Goal: Contribute content: Add original content to the website for others to see

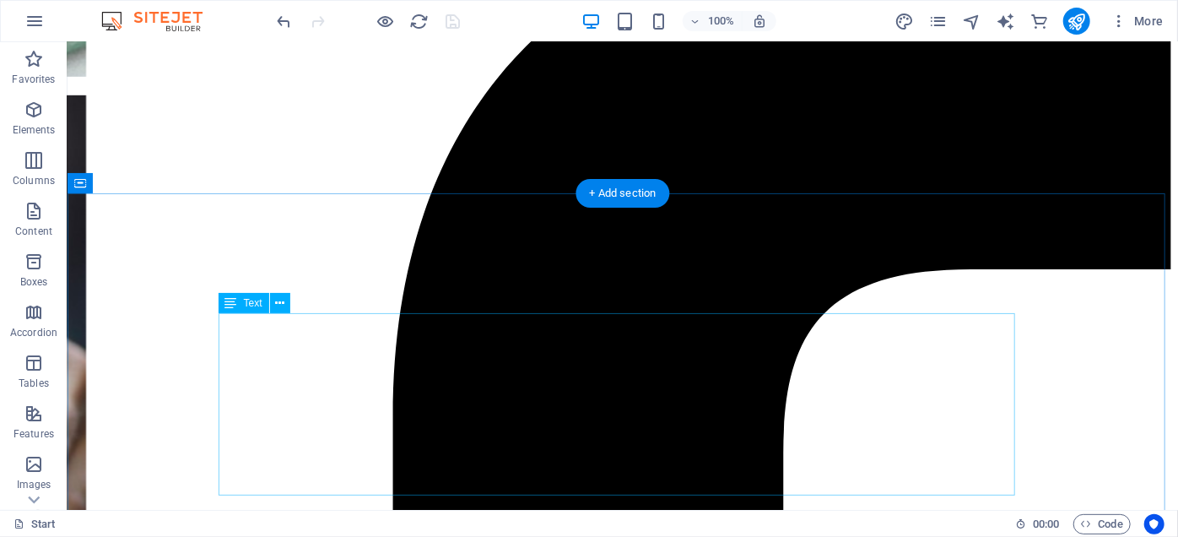
scroll to position [1528, 0]
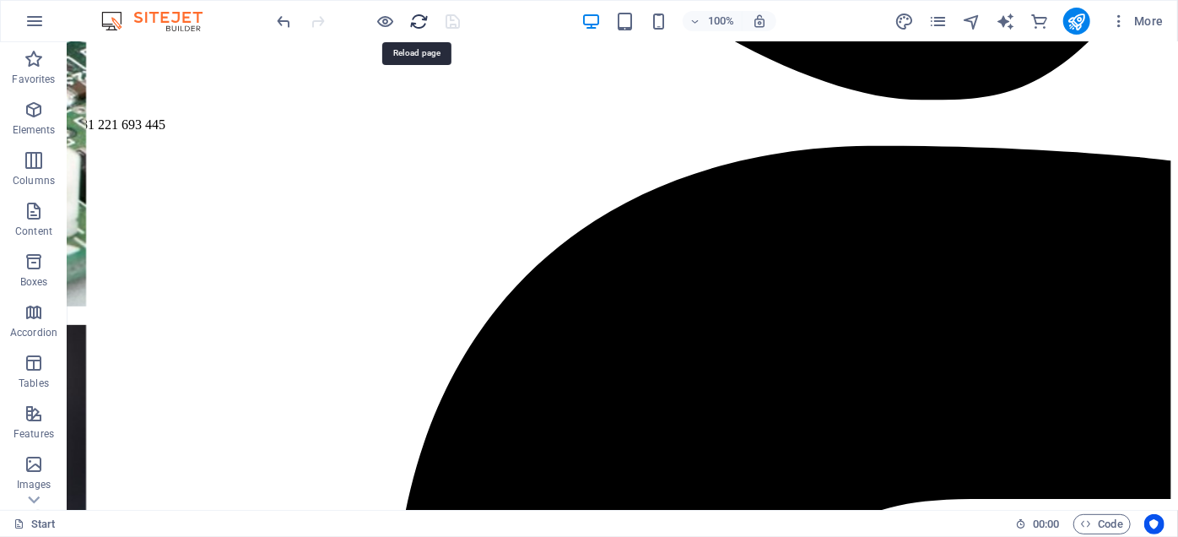
click at [420, 18] on icon "reload" at bounding box center [419, 21] width 19 height 19
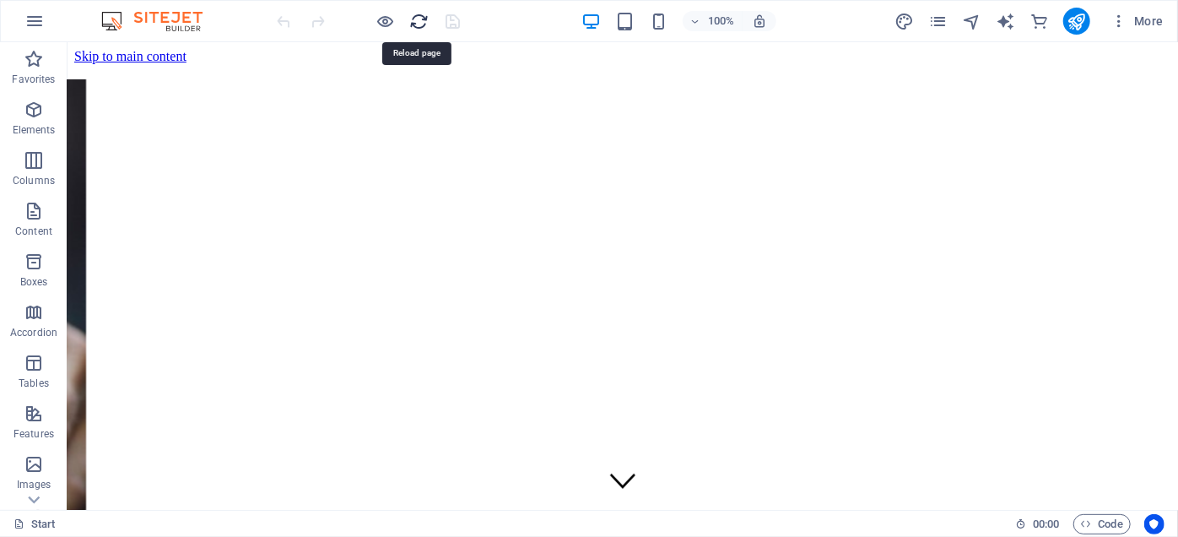
scroll to position [0, 0]
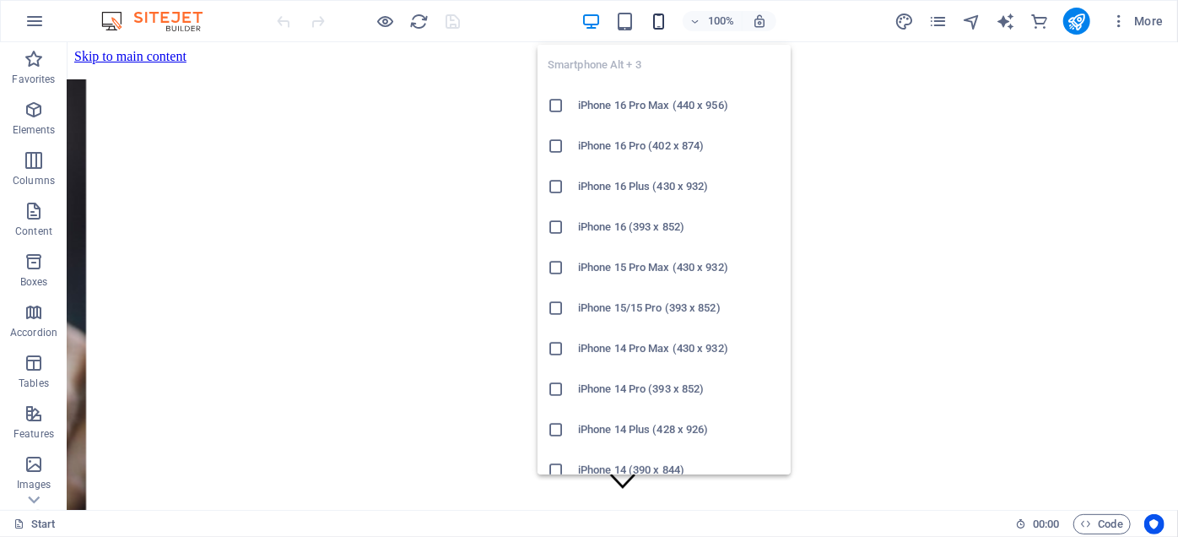
click at [665, 19] on icon "button" at bounding box center [658, 21] width 19 height 19
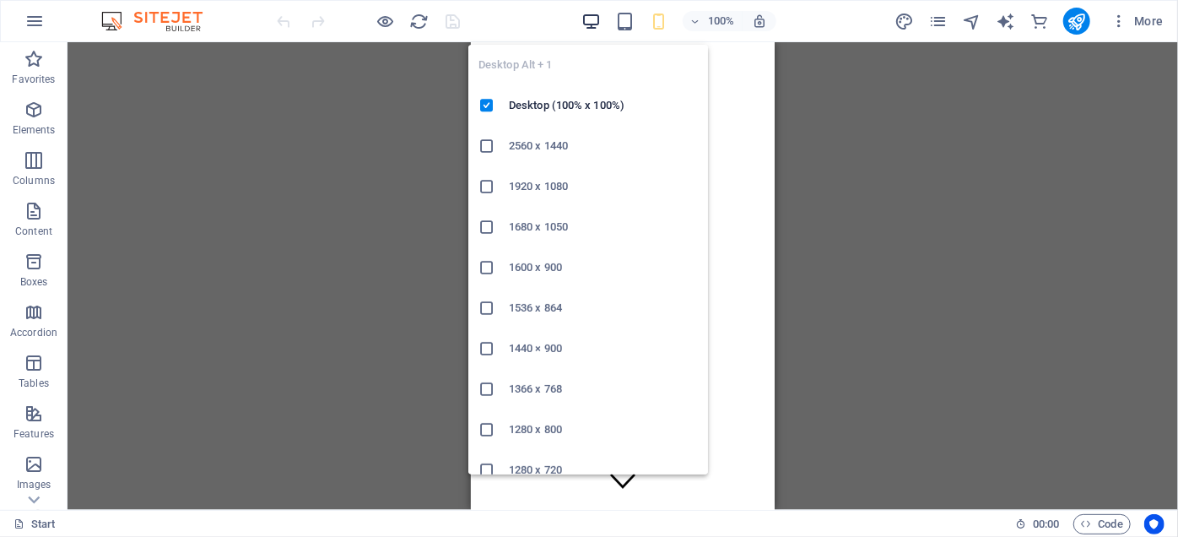
click at [586, 15] on icon "button" at bounding box center [590, 21] width 19 height 19
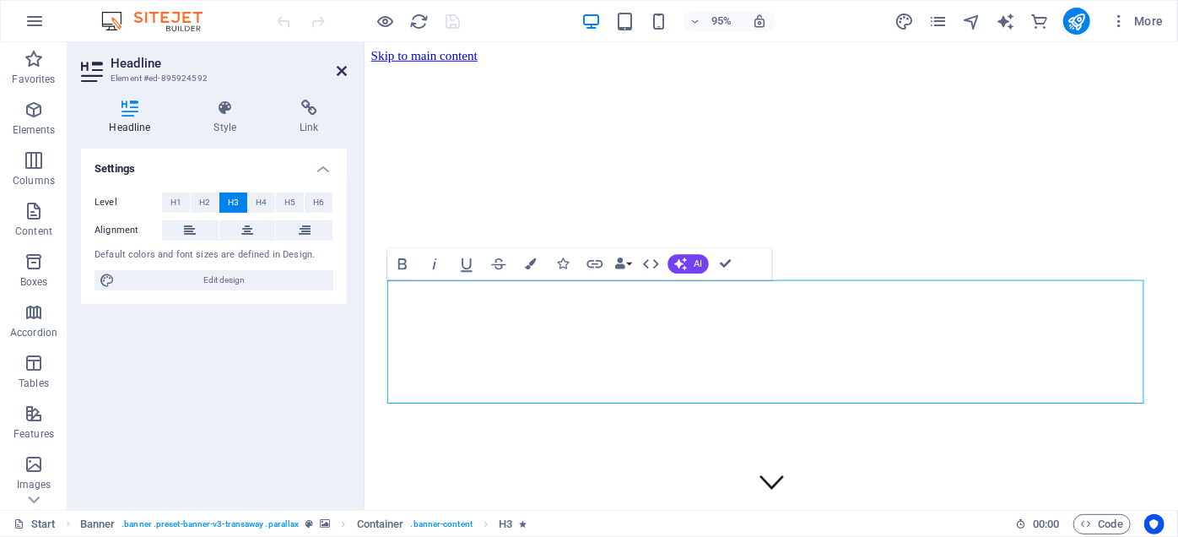
click at [338, 64] on icon at bounding box center [342, 70] width 10 height 13
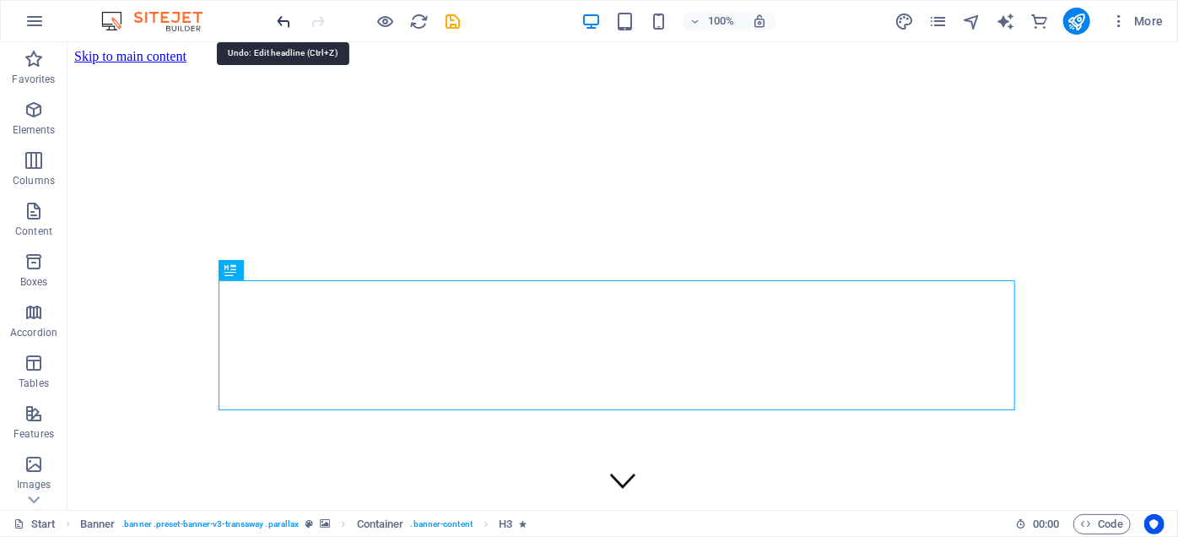
click at [282, 17] on icon "undo" at bounding box center [284, 21] width 19 height 19
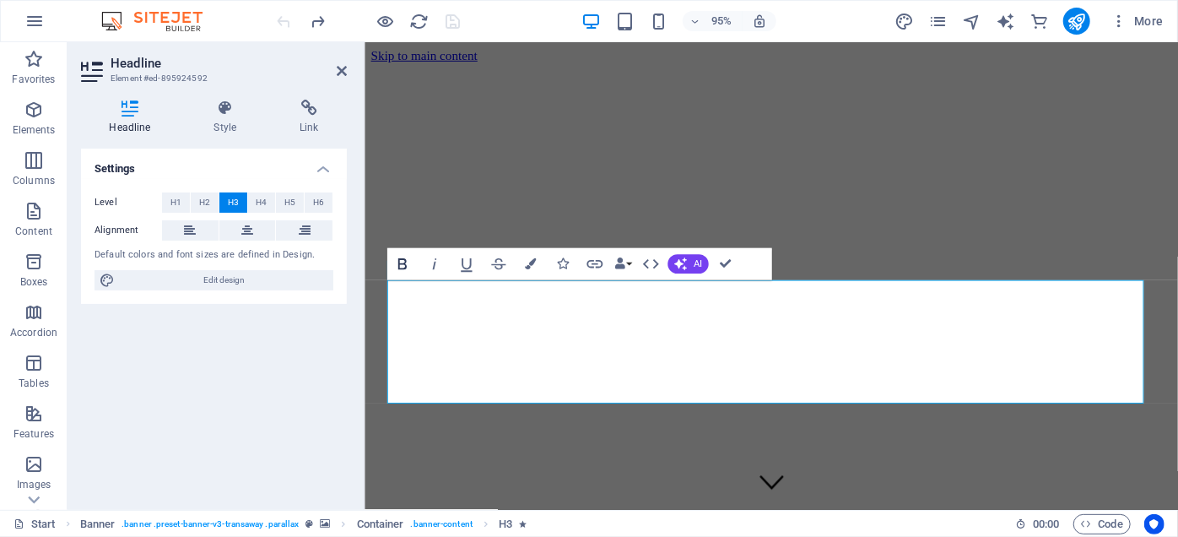
click at [395, 267] on icon "button" at bounding box center [401, 264] width 19 height 19
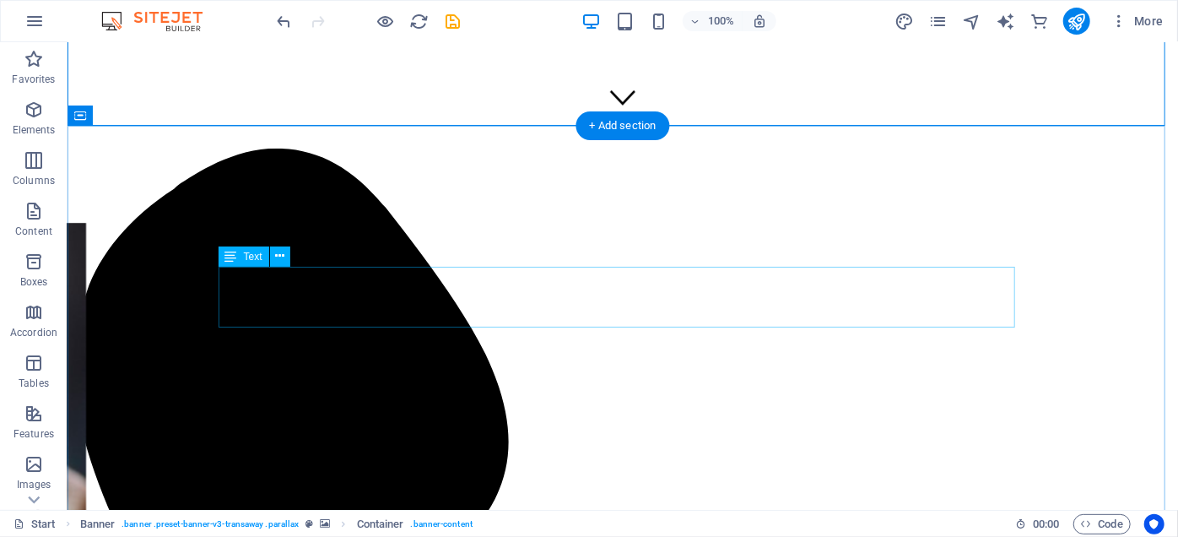
scroll to position [460, 0]
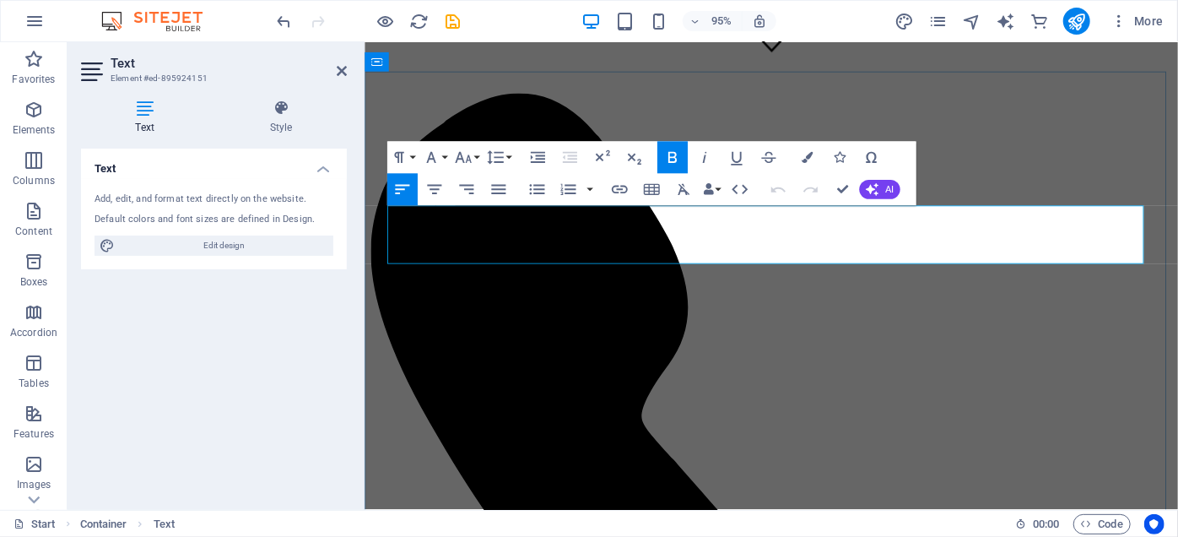
click at [667, 153] on icon "button" at bounding box center [671, 157] width 19 height 19
click at [805, 156] on icon "button" at bounding box center [806, 157] width 11 height 11
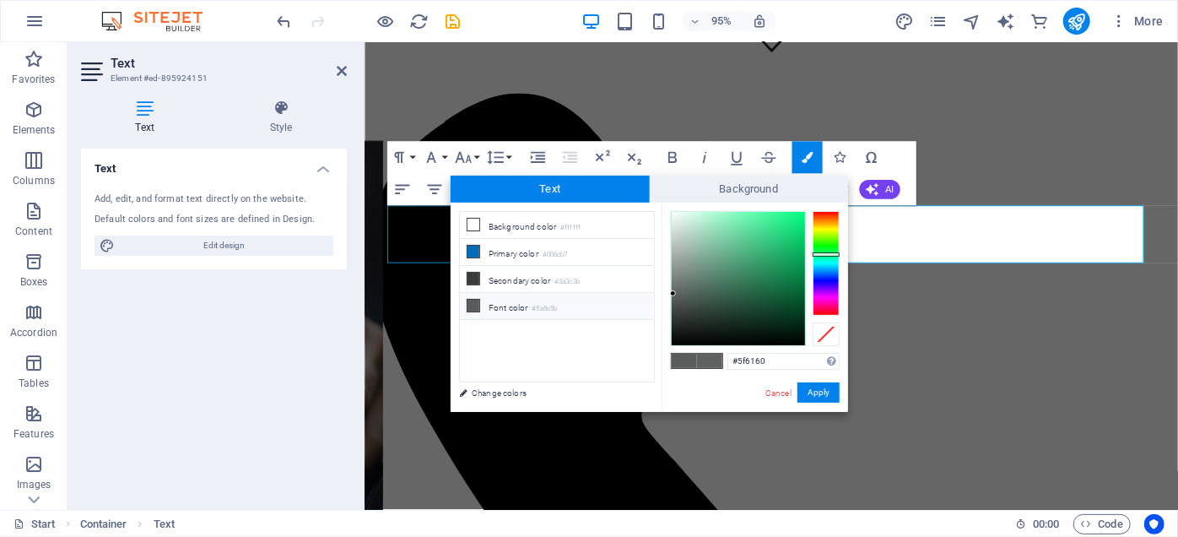
type input "#101010"
click at [673, 336] on div at bounding box center [738, 278] width 133 height 133
click at [810, 392] on button "Apply" at bounding box center [818, 392] width 42 height 20
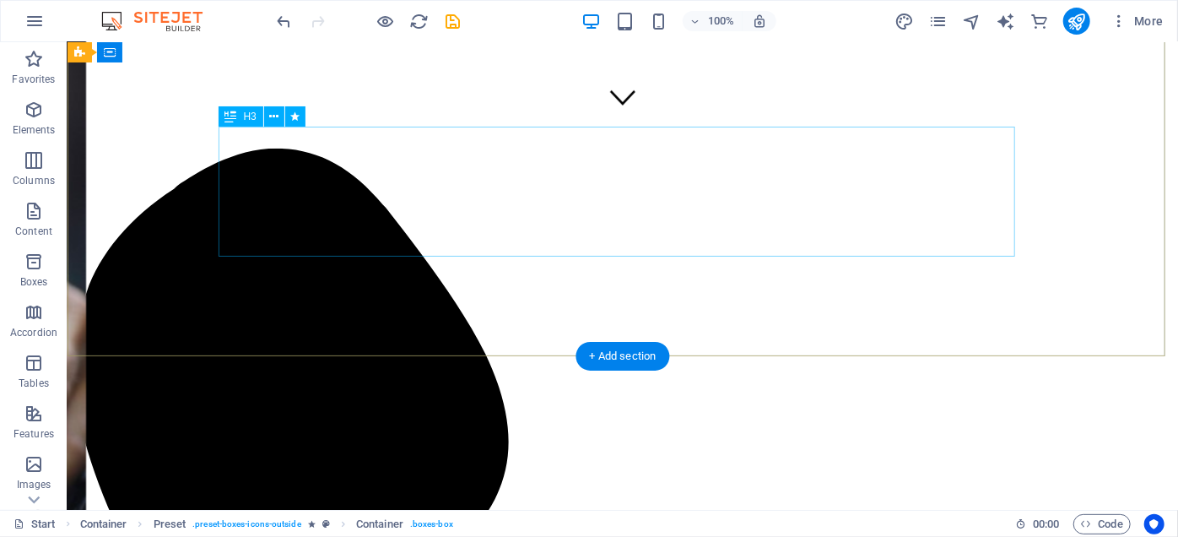
scroll to position [0, 0]
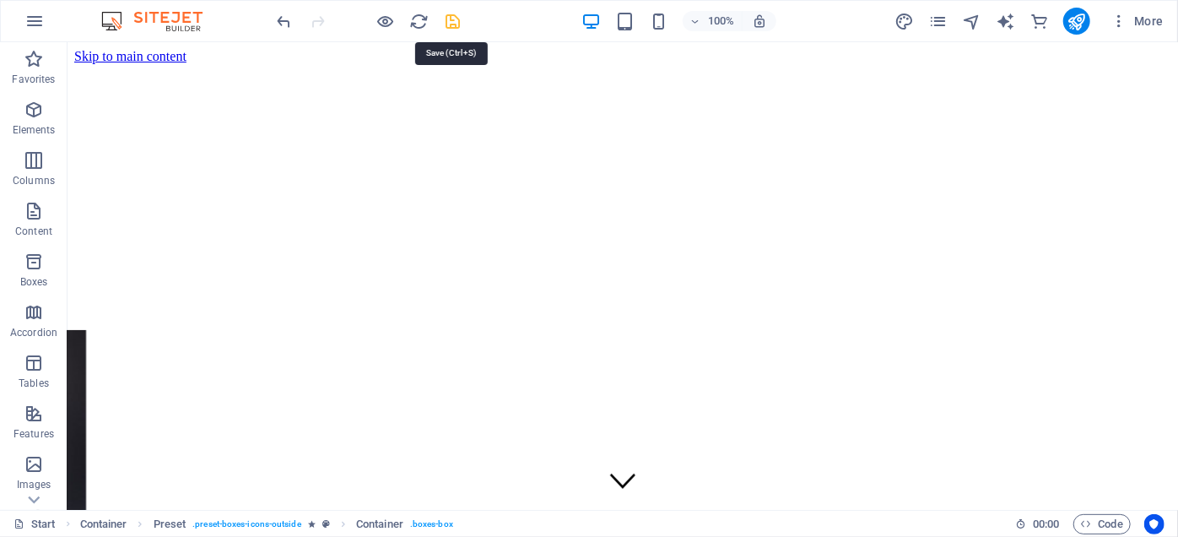
click at [445, 26] on icon "save" at bounding box center [453, 21] width 19 height 19
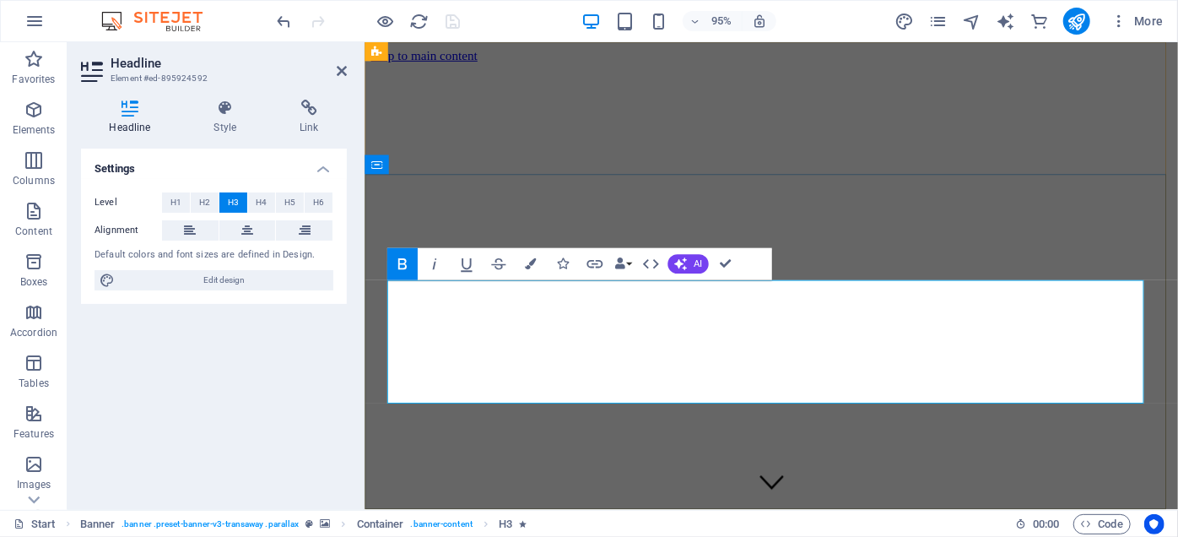
drag, startPoint x: 889, startPoint y: 364, endPoint x: 678, endPoint y: 359, distance: 210.9
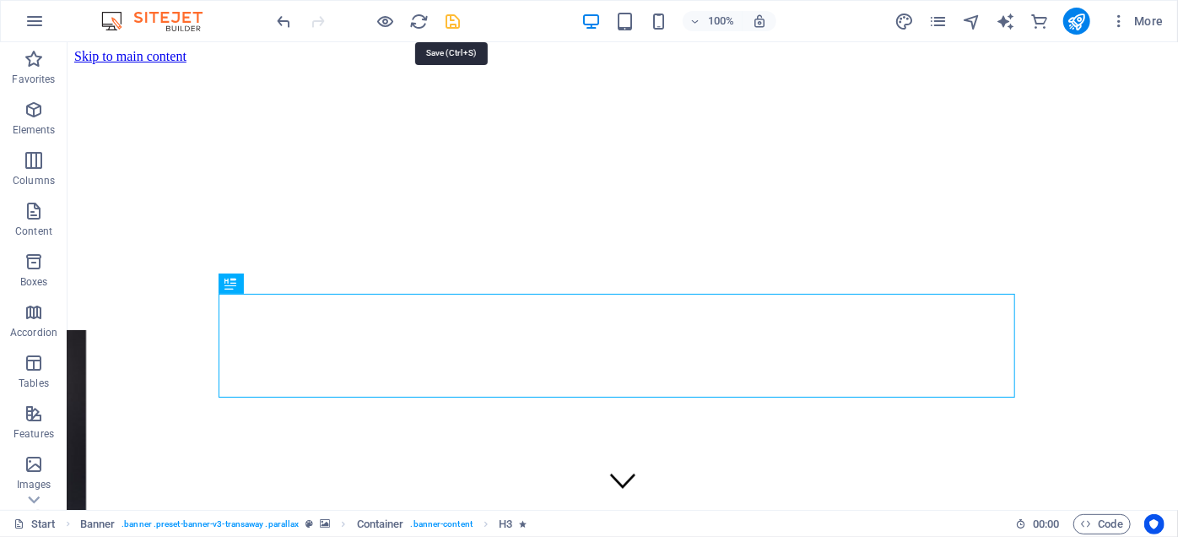
click at [447, 18] on icon "save" at bounding box center [453, 21] width 19 height 19
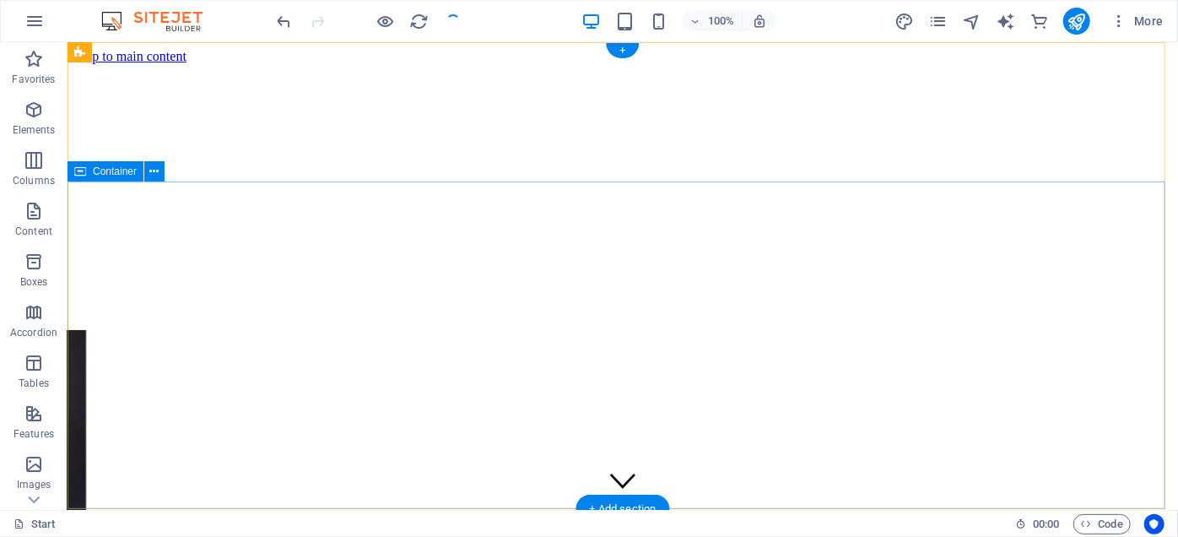
scroll to position [153, 0]
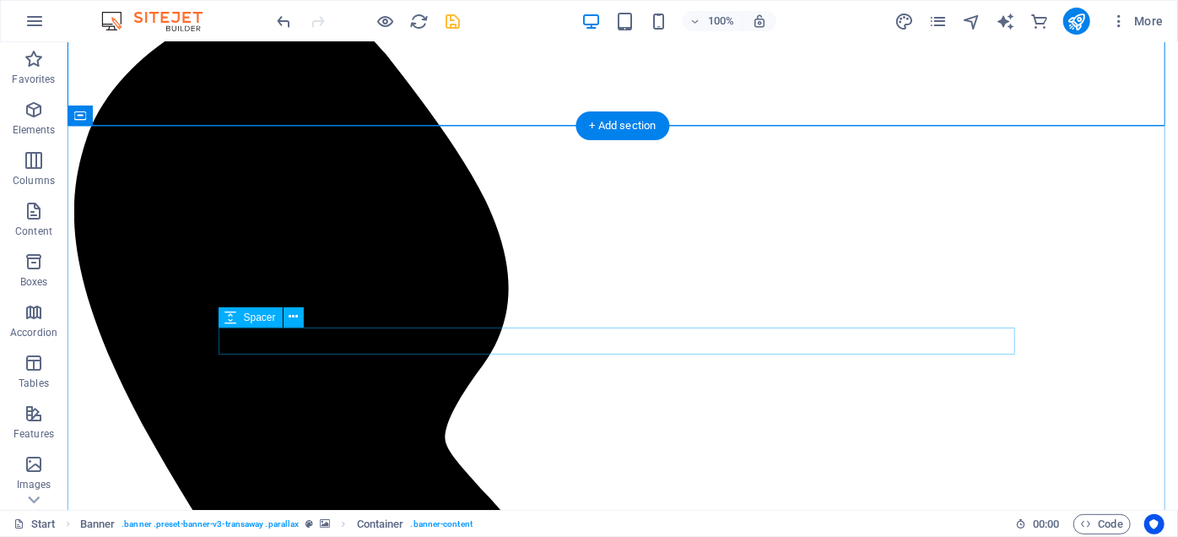
scroll to position [383, 0]
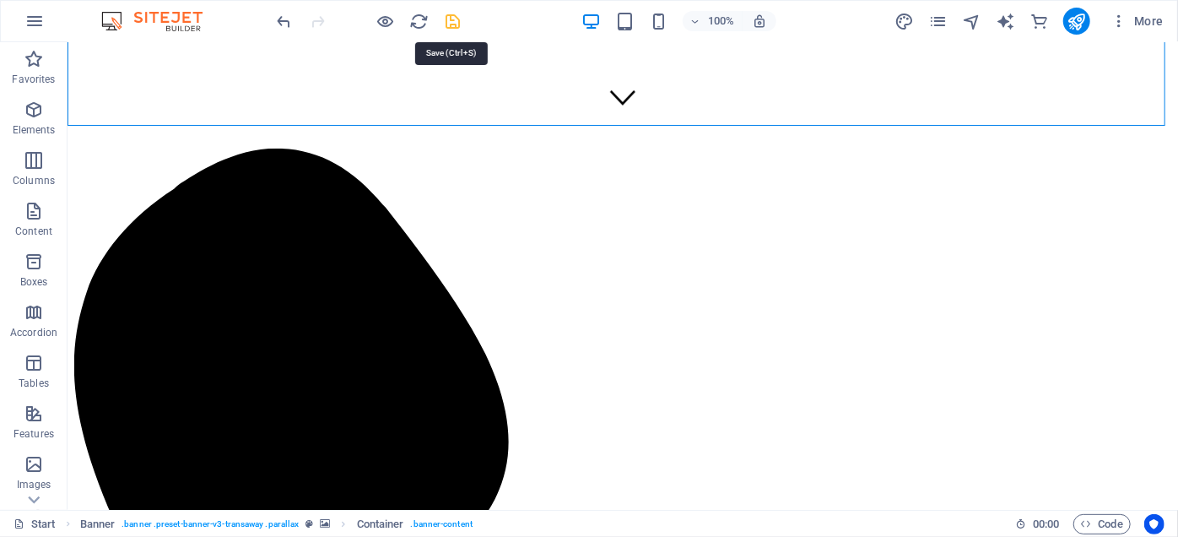
click at [458, 23] on icon "save" at bounding box center [453, 21] width 19 height 19
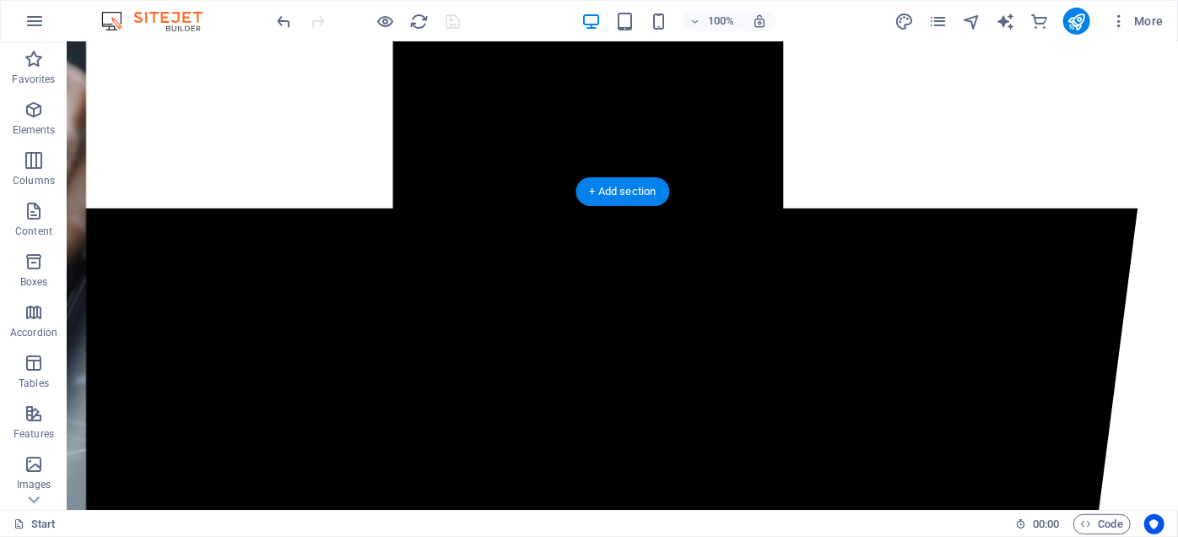
scroll to position [2340, 0]
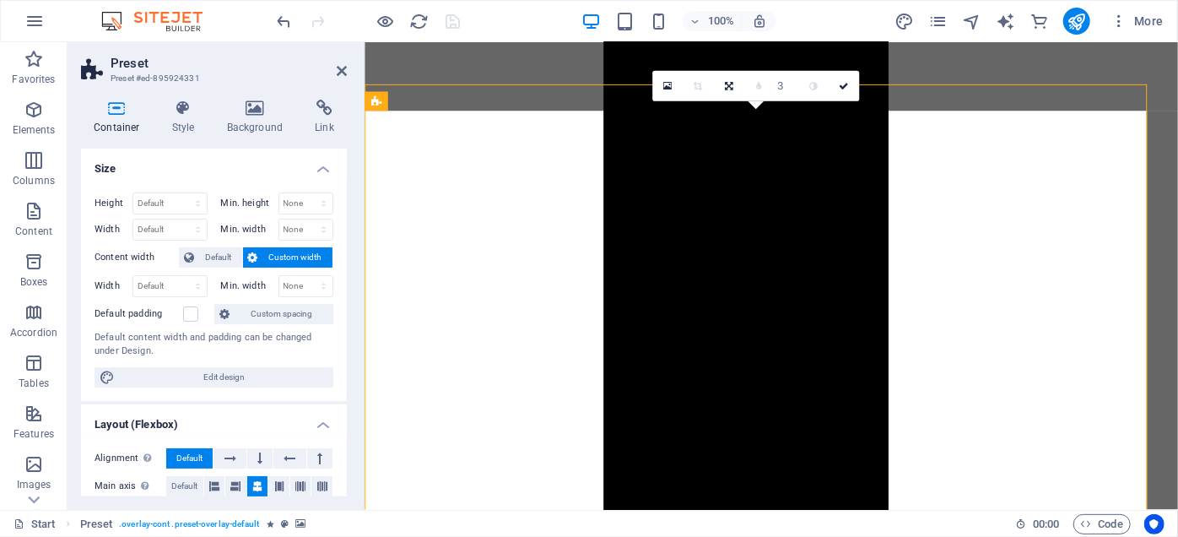
scroll to position [2369, 0]
click at [243, 119] on h4 "Background" at bounding box center [258, 117] width 89 height 35
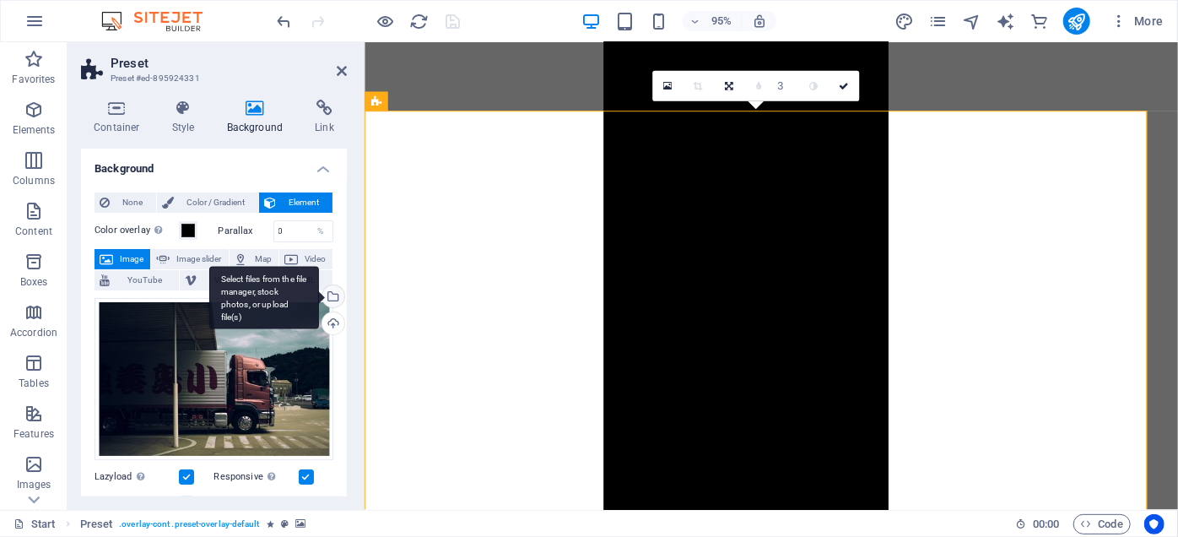
click at [334, 295] on div "Select files from the file manager, stock photos, or upload file(s)" at bounding box center [331, 297] width 25 height 25
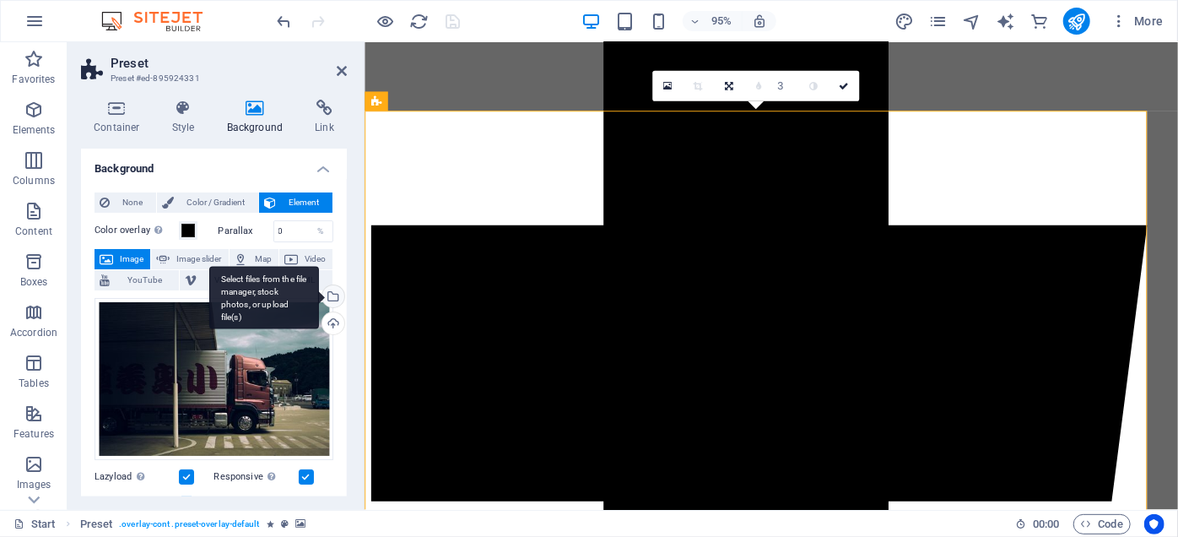
scroll to position [2895, 0]
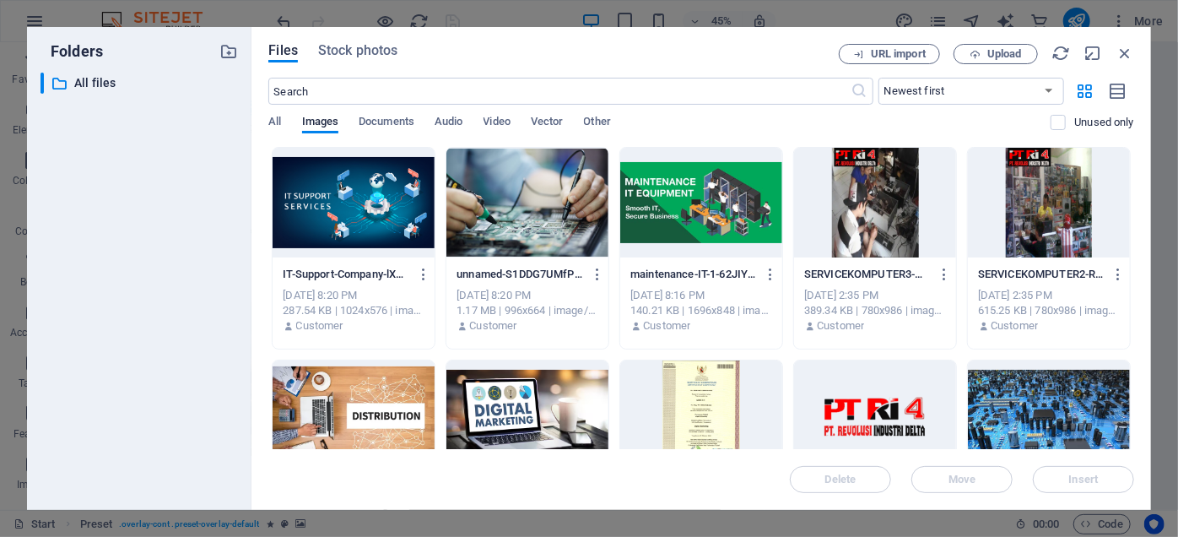
click at [537, 388] on div at bounding box center [527, 415] width 162 height 110
drag, startPoint x: 537, startPoint y: 388, endPoint x: 203, endPoint y: 352, distance: 336.0
click at [537, 388] on div "1" at bounding box center [527, 415] width 162 height 110
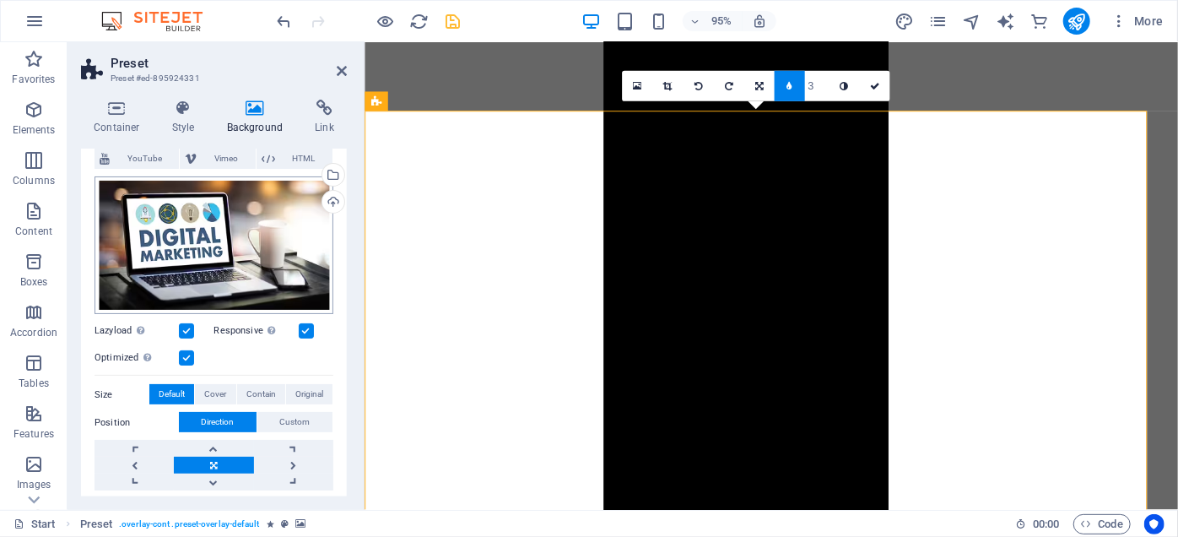
scroll to position [0, 0]
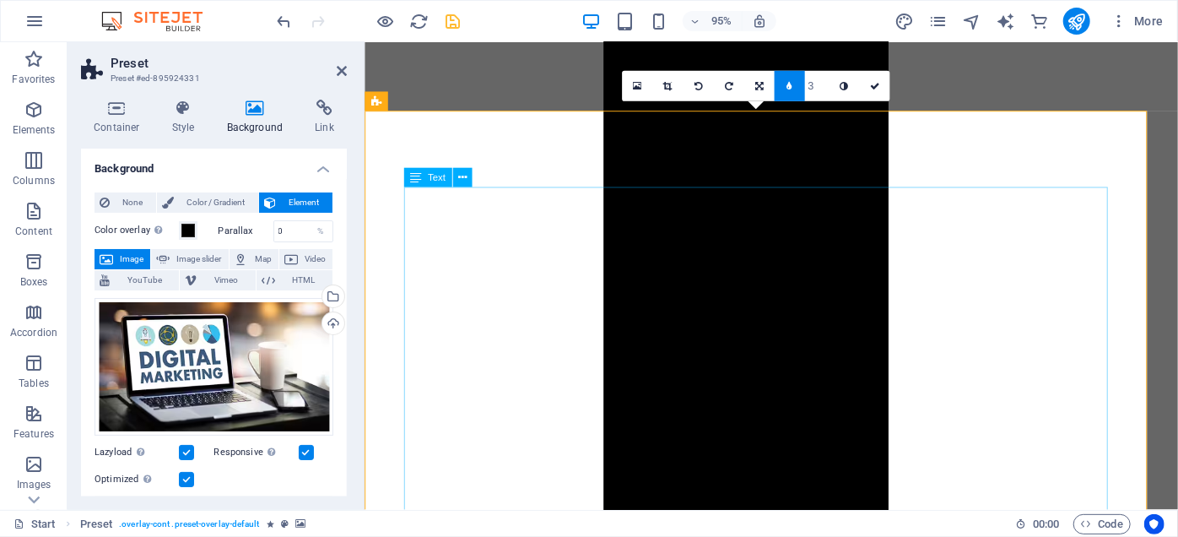
click at [337, 73] on icon at bounding box center [342, 70] width 10 height 13
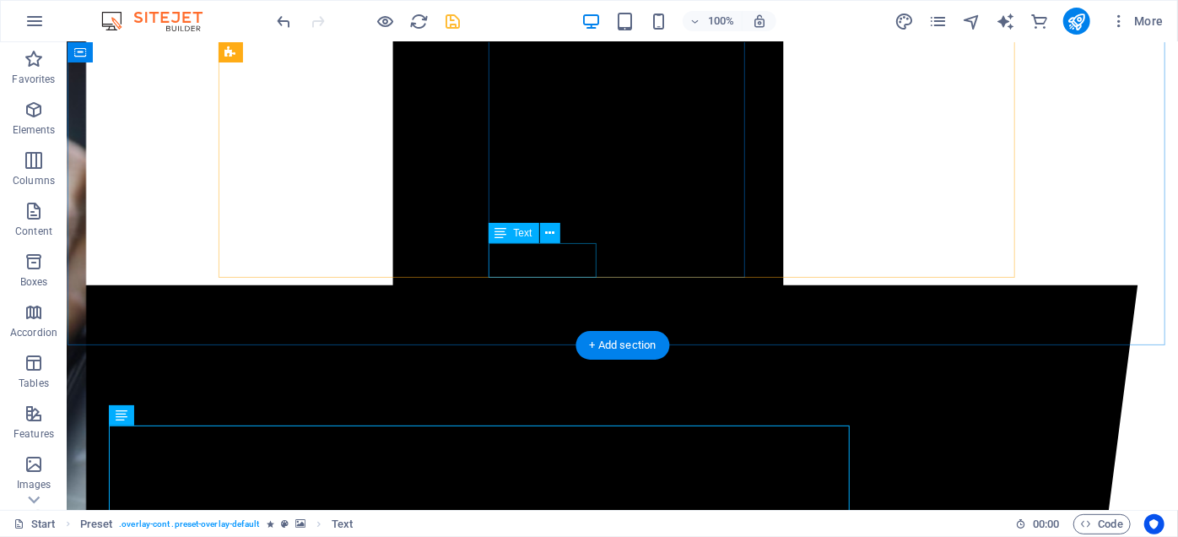
scroll to position [2340, 0]
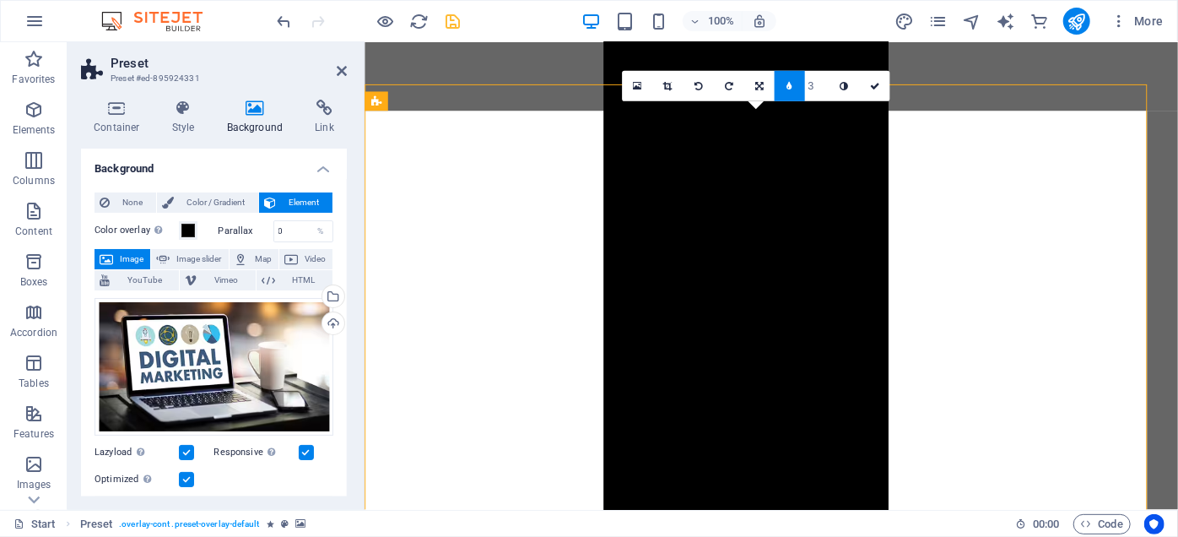
scroll to position [2369, 0]
click at [130, 199] on span "None" at bounding box center [133, 202] width 36 height 20
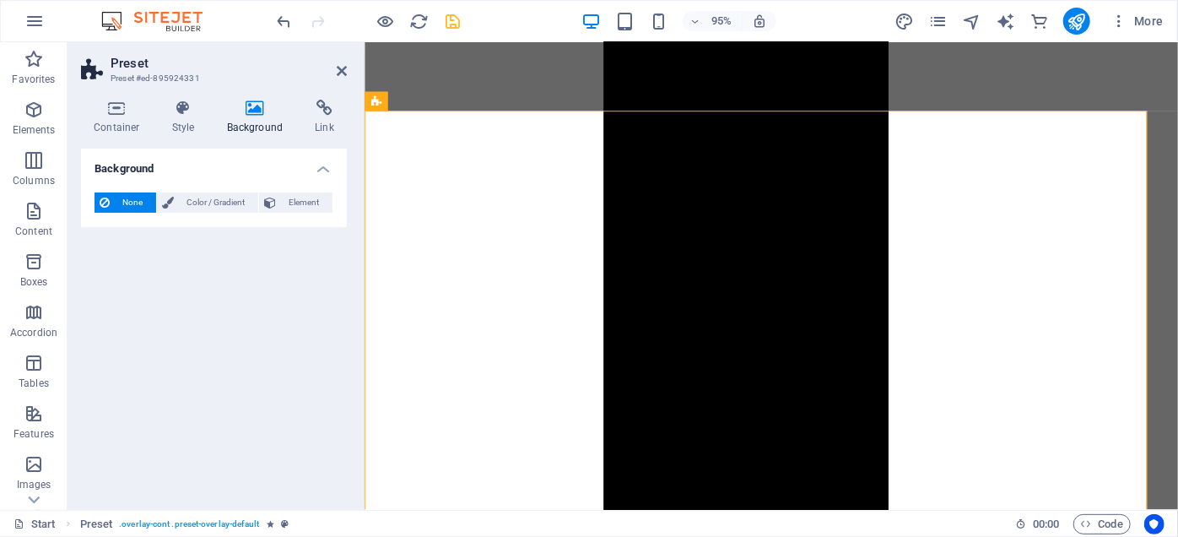
click at [257, 121] on h4 "Background" at bounding box center [258, 117] width 89 height 35
click at [218, 197] on span "Color / Gradient" at bounding box center [216, 202] width 74 height 20
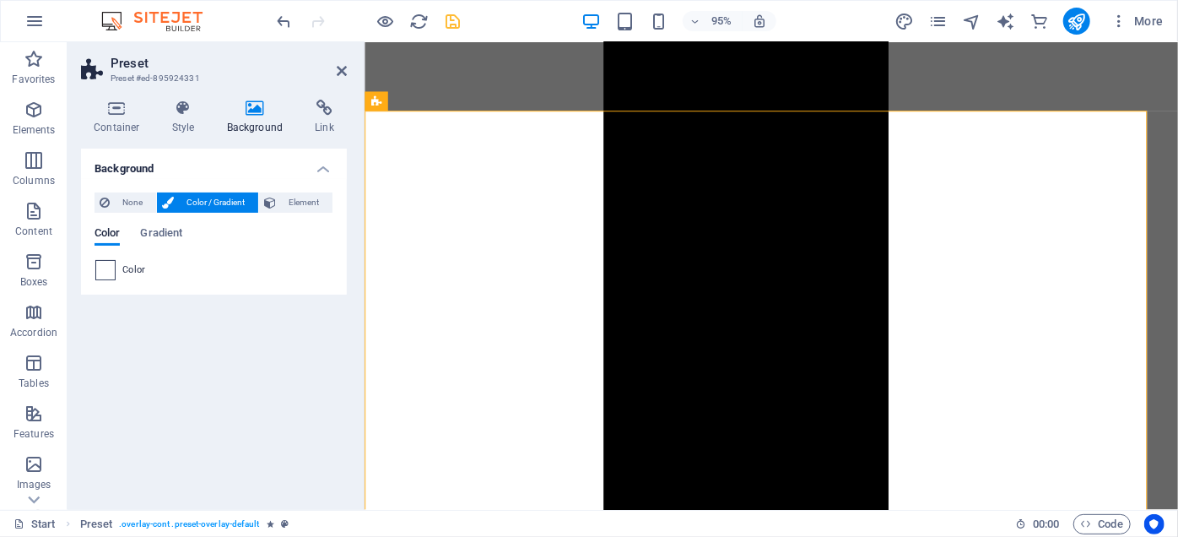
click at [101, 267] on span at bounding box center [105, 270] width 19 height 19
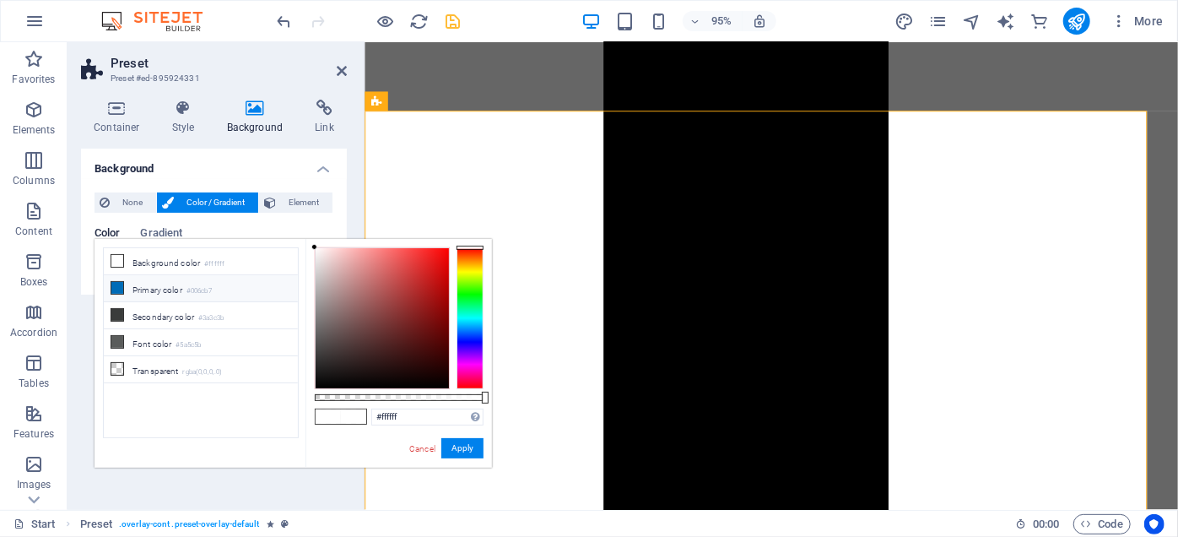
click at [117, 284] on icon at bounding box center [117, 288] width 12 height 12
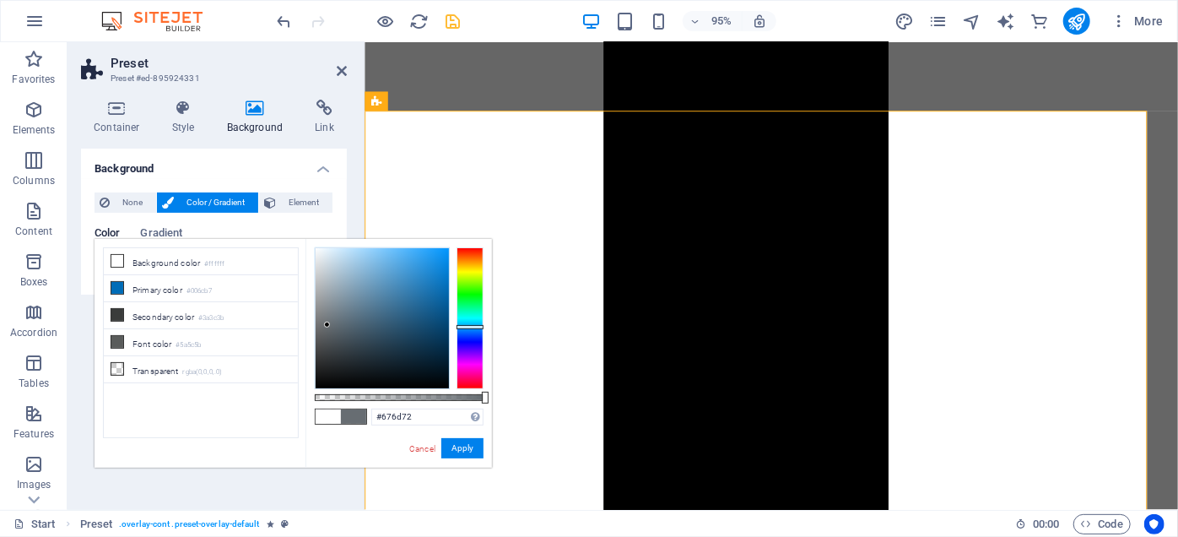
click at [327, 325] on div at bounding box center [382, 318] width 133 height 140
click at [159, 228] on span "Gradient" at bounding box center [161, 235] width 42 height 24
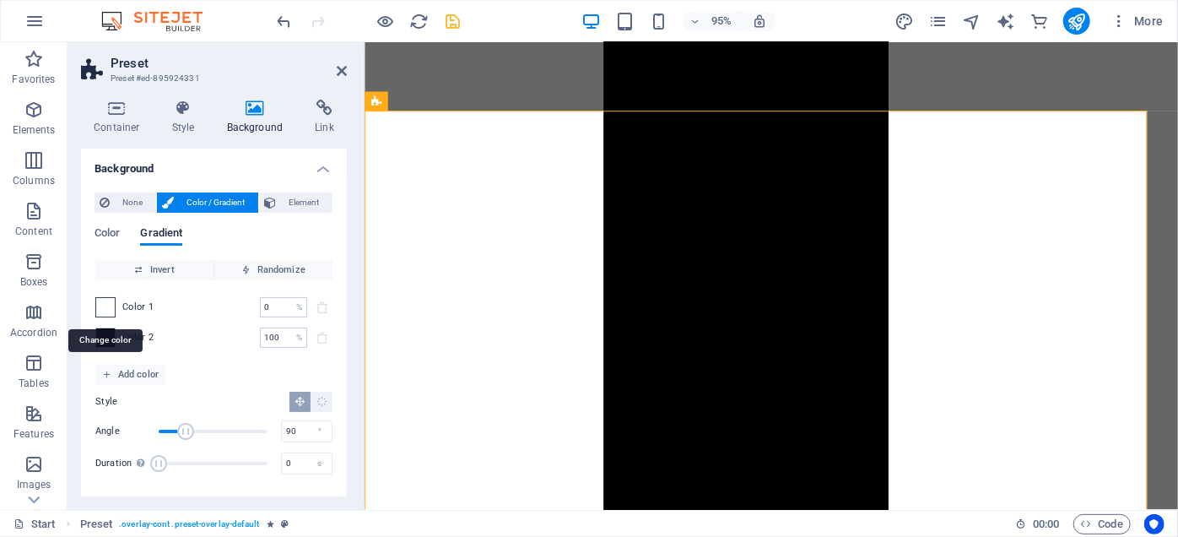
click at [108, 305] on span at bounding box center [105, 307] width 19 height 19
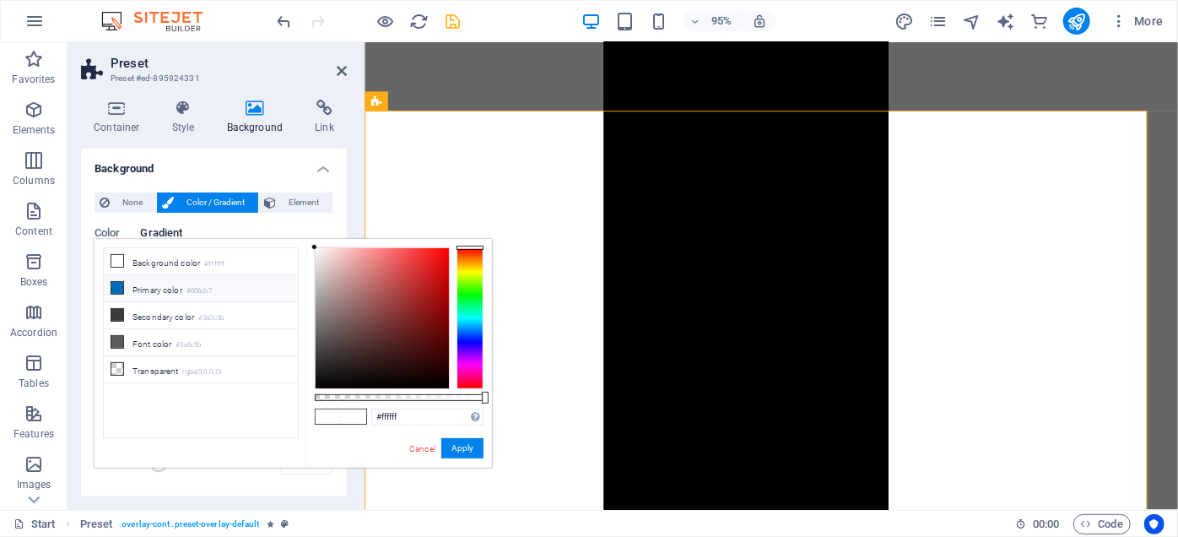
click at [115, 282] on icon at bounding box center [117, 288] width 12 height 12
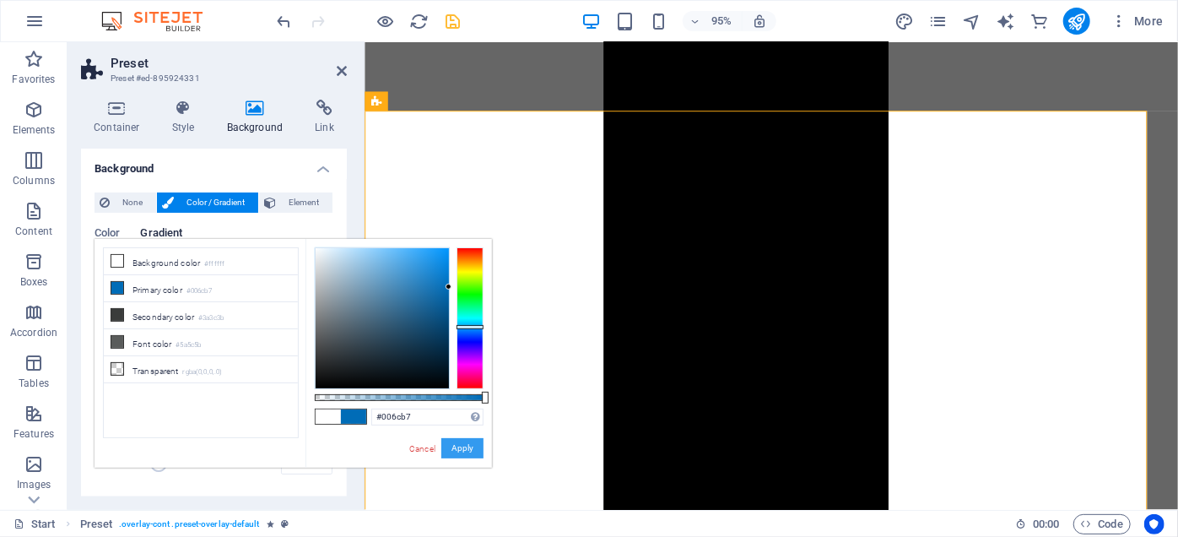
drag, startPoint x: 456, startPoint y: 437, endPoint x: 100, endPoint y: 400, distance: 358.8
click at [457, 438] on button "Apply" at bounding box center [462, 448] width 42 height 20
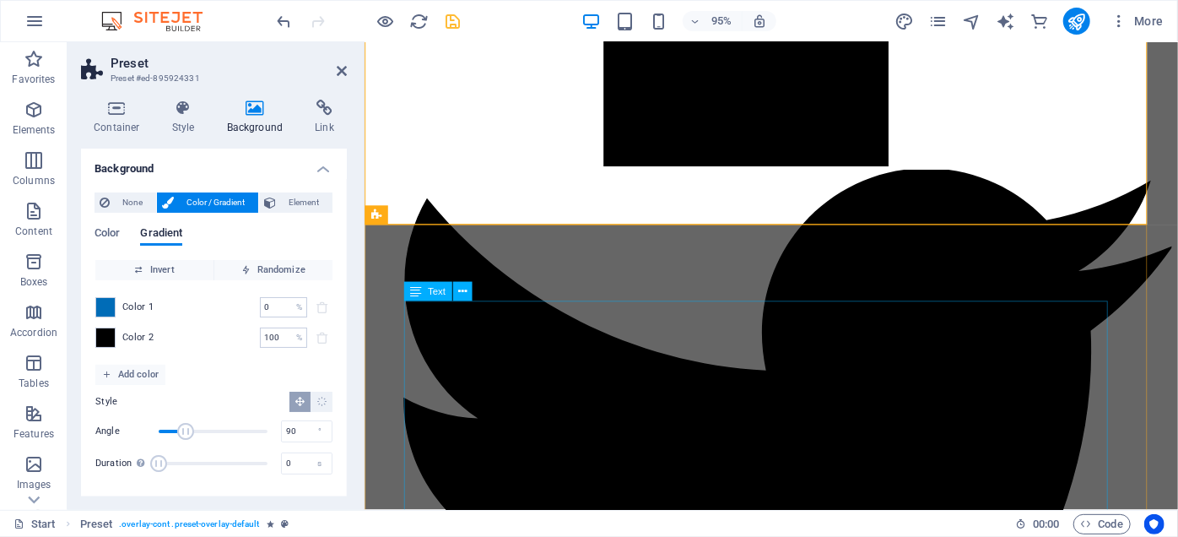
scroll to position [3059, 0]
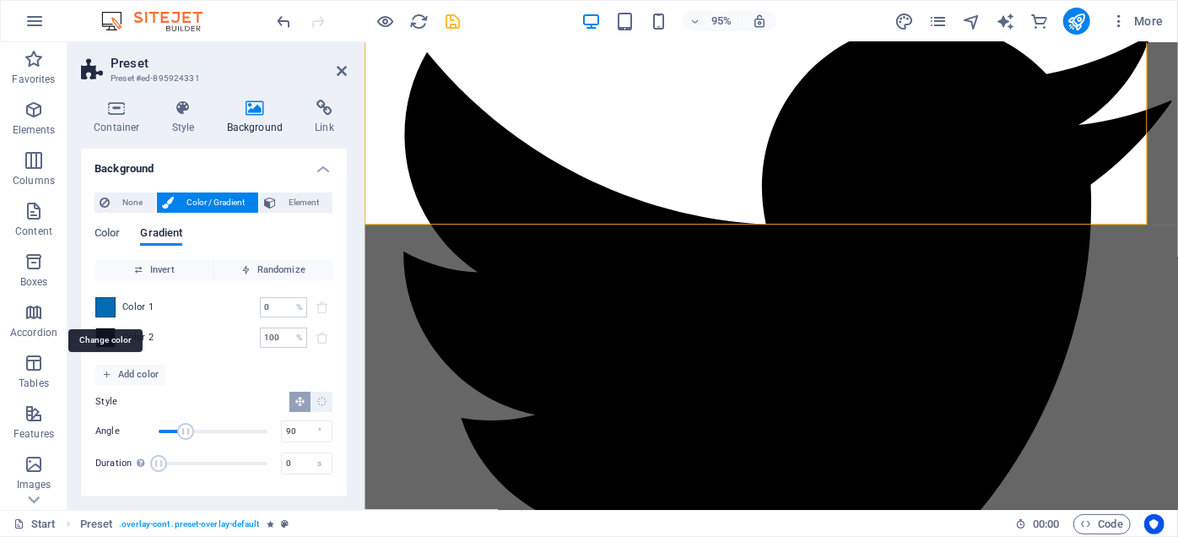
click at [111, 303] on span at bounding box center [105, 307] width 19 height 19
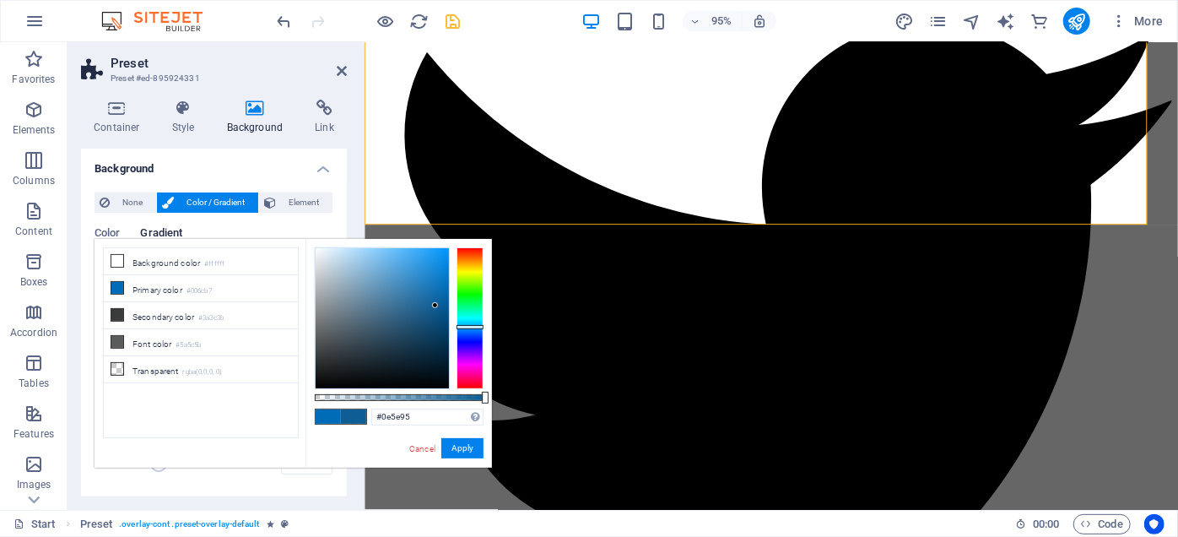
click at [435, 305] on div at bounding box center [382, 318] width 133 height 140
type input "#144b72"
click at [424, 325] on div at bounding box center [382, 318] width 133 height 140
click at [462, 440] on button "Apply" at bounding box center [462, 448] width 42 height 20
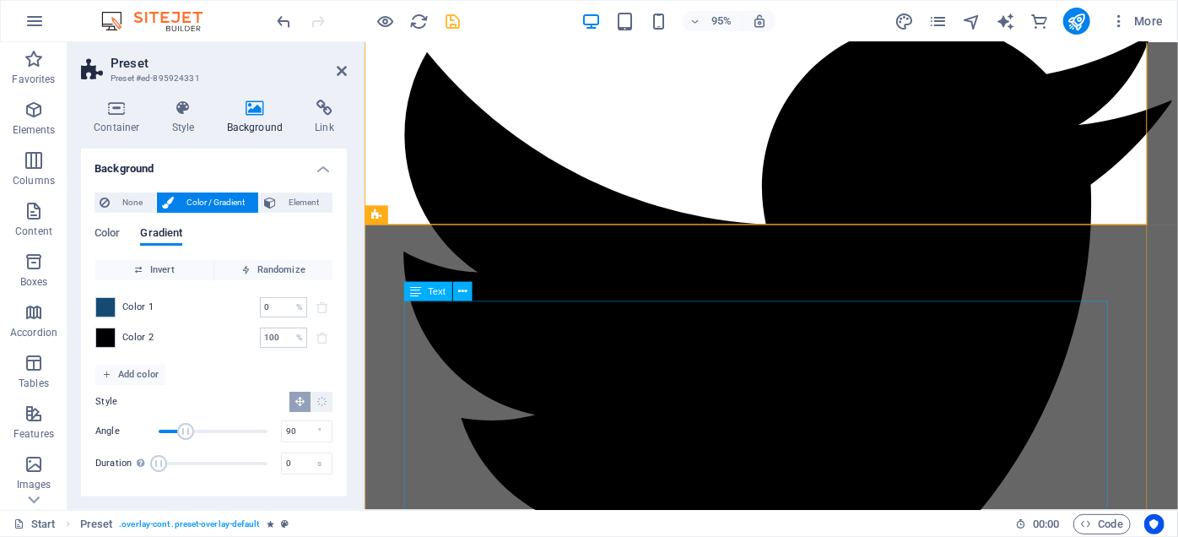
scroll to position [3136, 0]
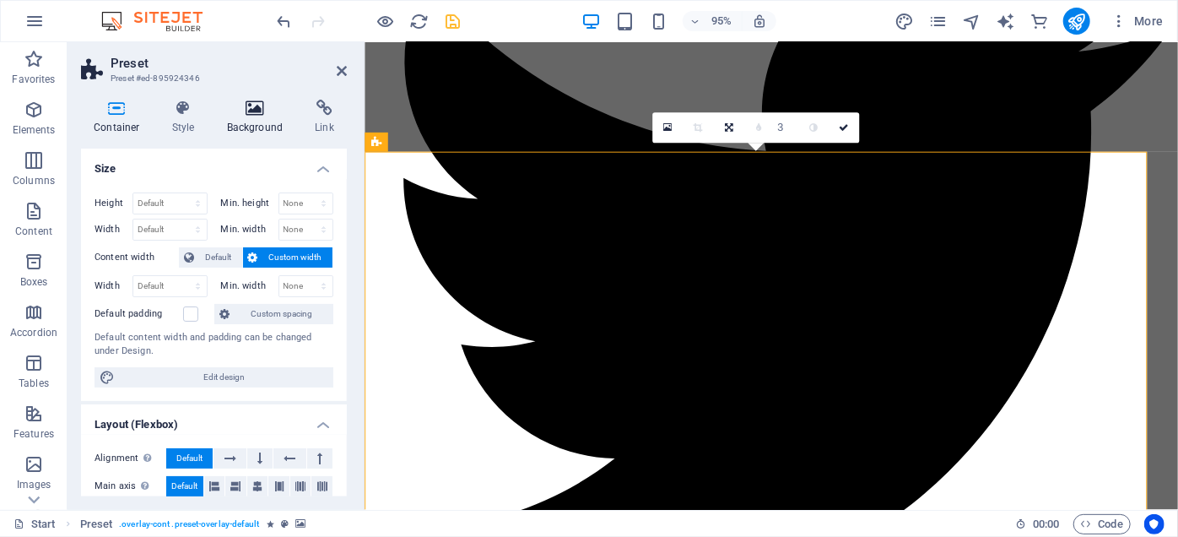
click at [250, 113] on icon at bounding box center [255, 108] width 82 height 17
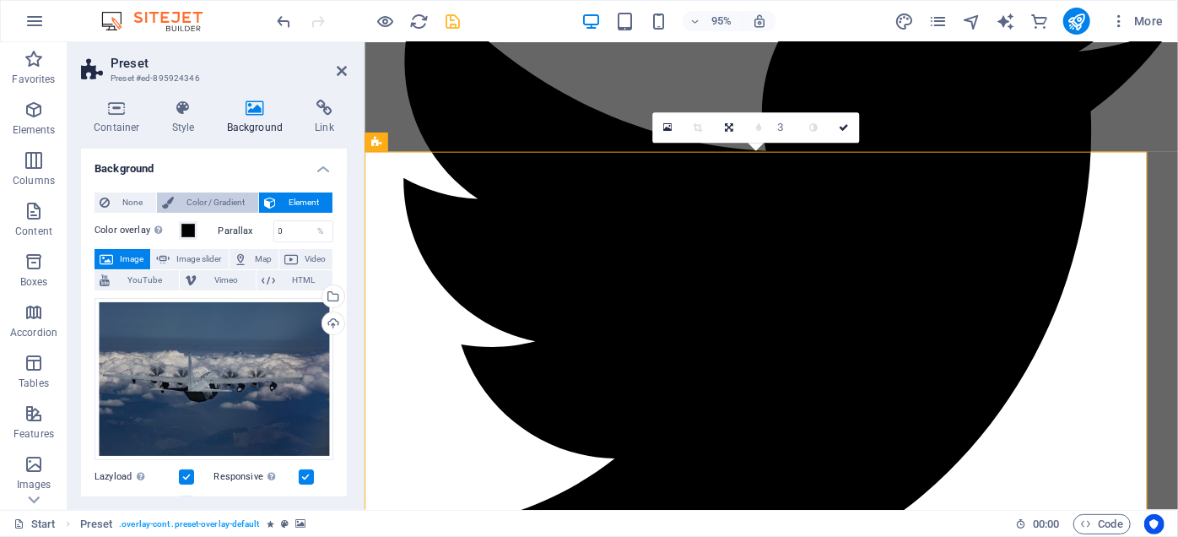
click at [193, 208] on span "Color / Gradient" at bounding box center [216, 202] width 74 height 20
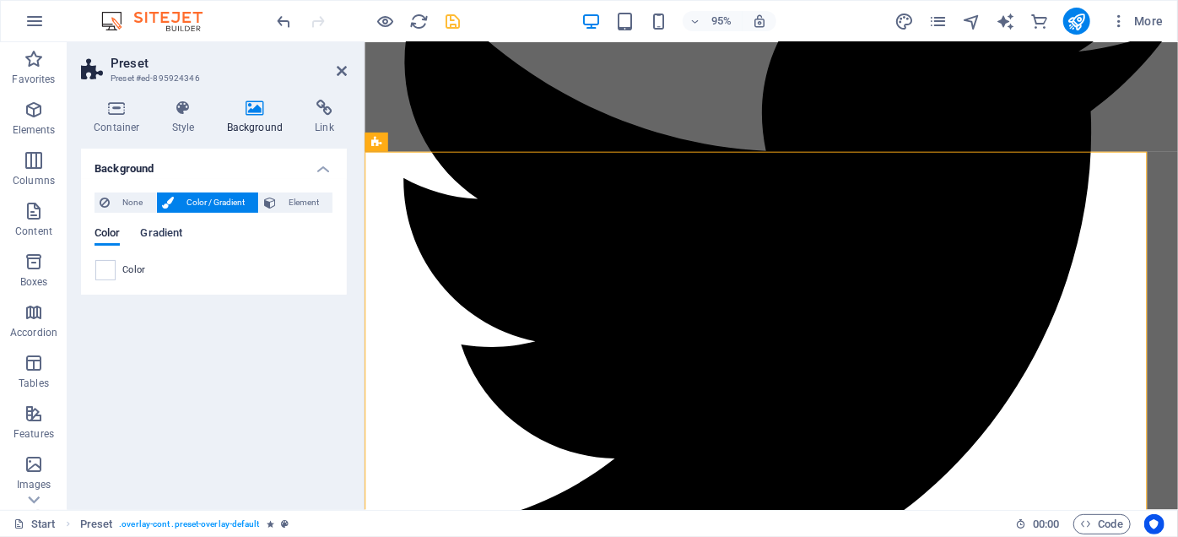
click at [165, 233] on span "Gradient" at bounding box center [161, 235] width 42 height 24
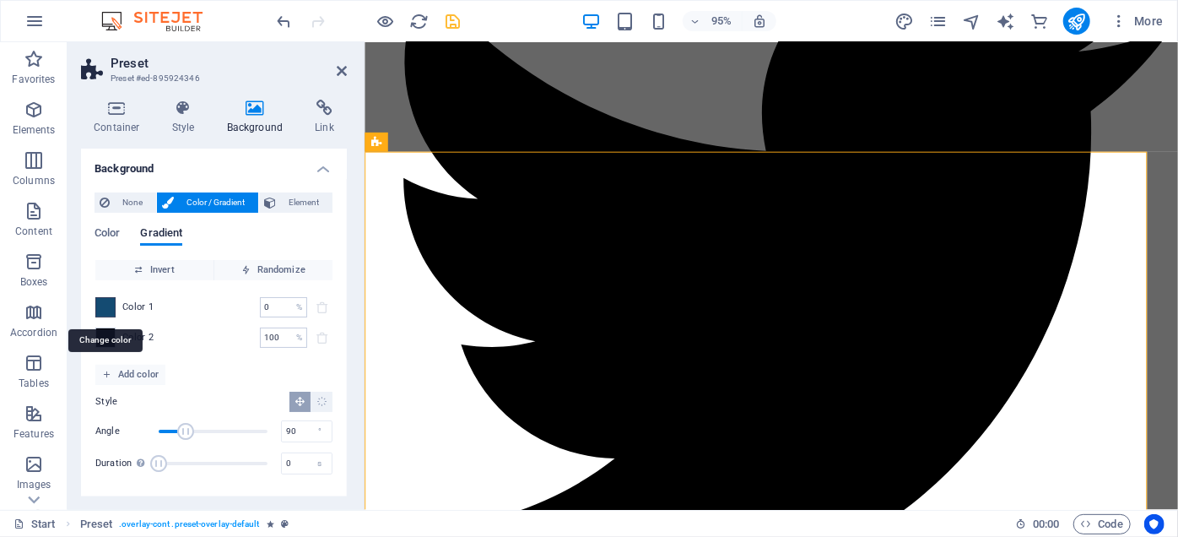
click at [111, 299] on span at bounding box center [105, 307] width 19 height 19
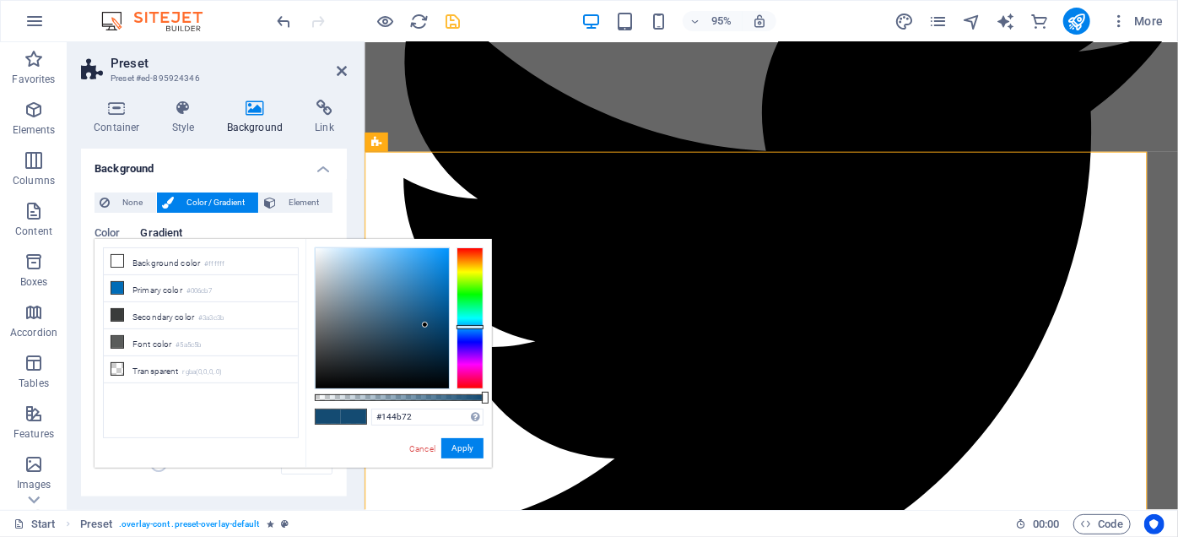
type input "#141d72"
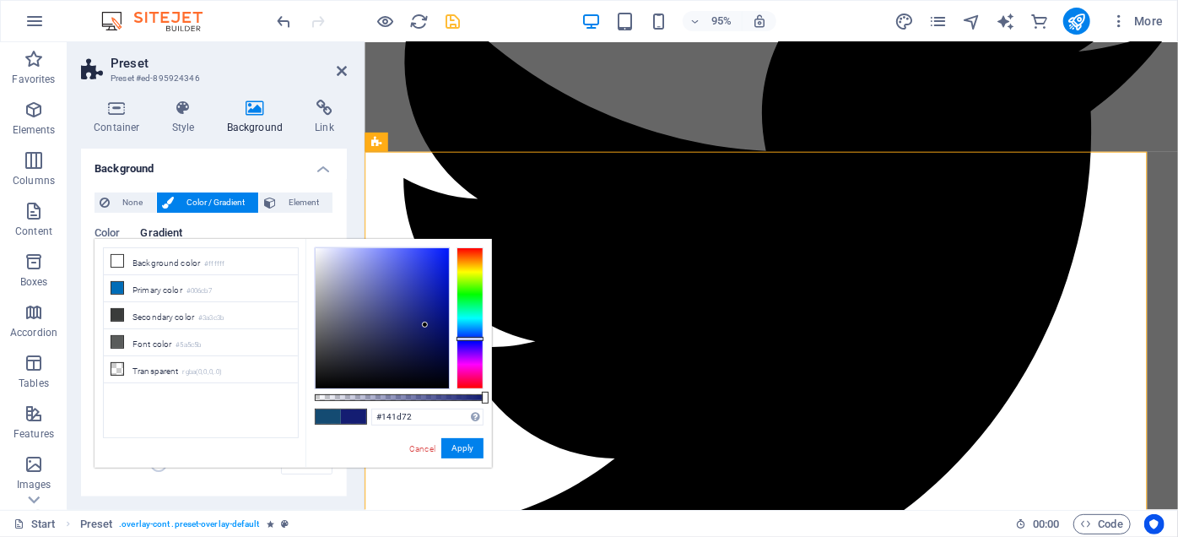
click at [473, 338] on div at bounding box center [469, 318] width 27 height 142
drag, startPoint x: 458, startPoint y: 437, endPoint x: 107, endPoint y: 401, distance: 352.8
click at [458, 438] on button "Apply" at bounding box center [462, 448] width 42 height 20
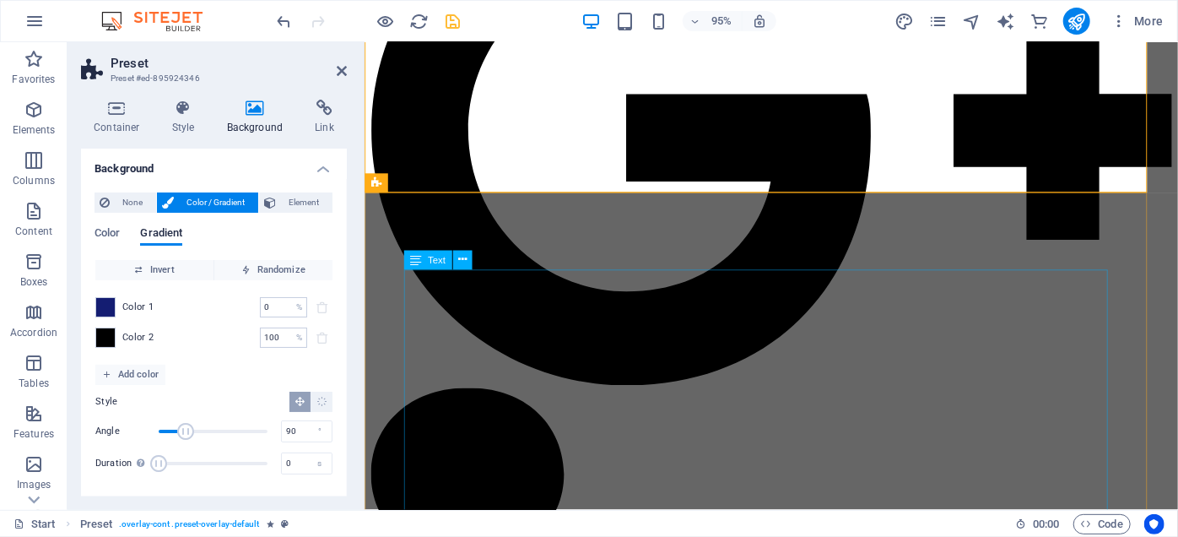
scroll to position [3826, 0]
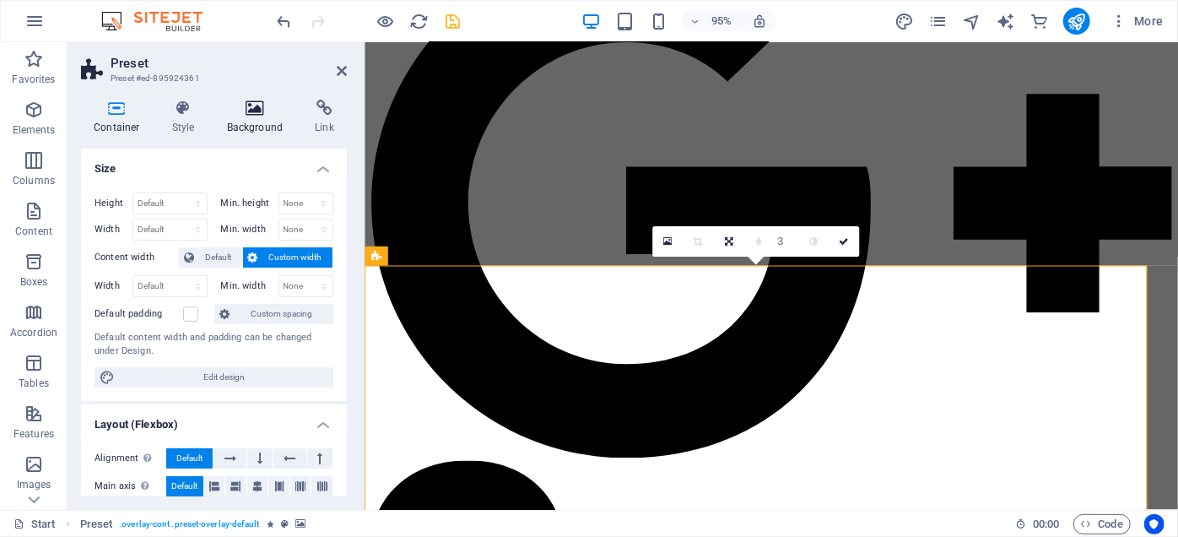
click at [264, 128] on h4 "Background" at bounding box center [258, 117] width 89 height 35
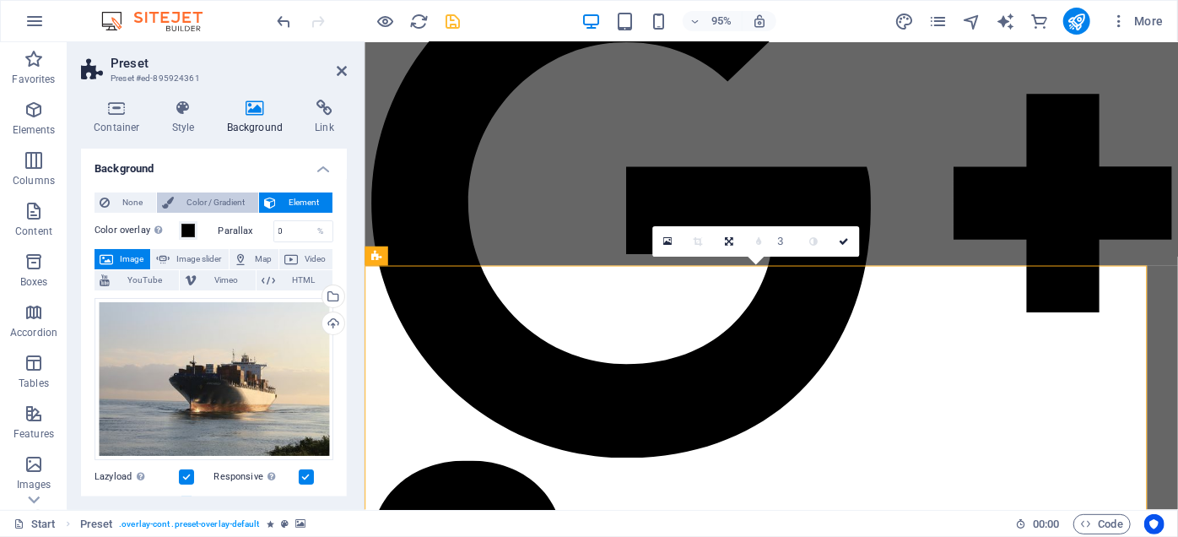
click at [186, 201] on span "Color / Gradient" at bounding box center [216, 202] width 74 height 20
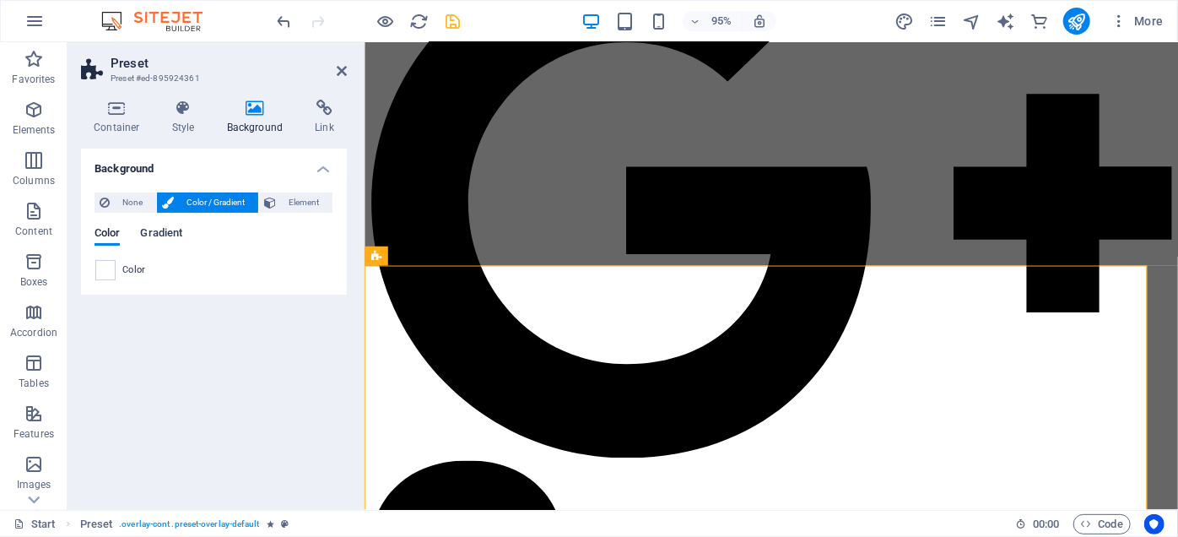
click at [164, 234] on span "Gradient" at bounding box center [161, 235] width 42 height 24
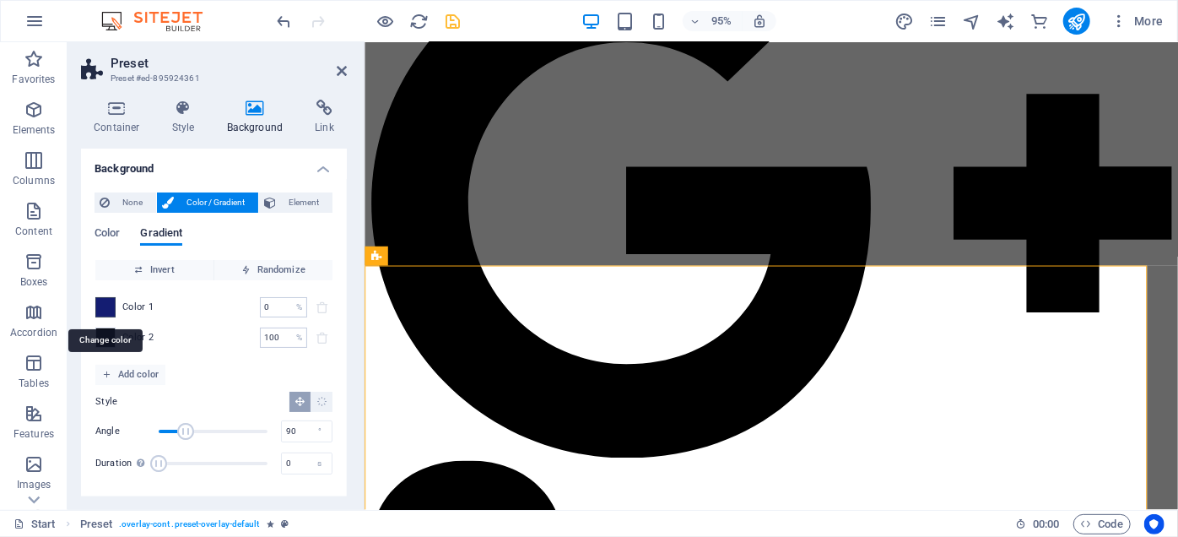
click at [105, 309] on span at bounding box center [105, 307] width 19 height 19
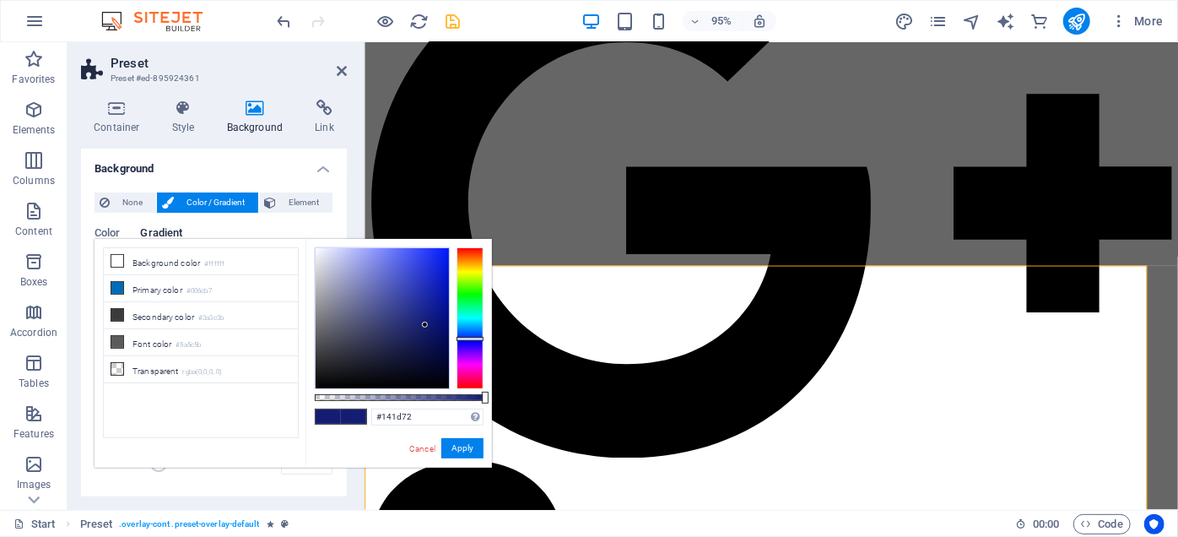
type input "#6a1472"
click at [467, 362] on div at bounding box center [469, 318] width 27 height 142
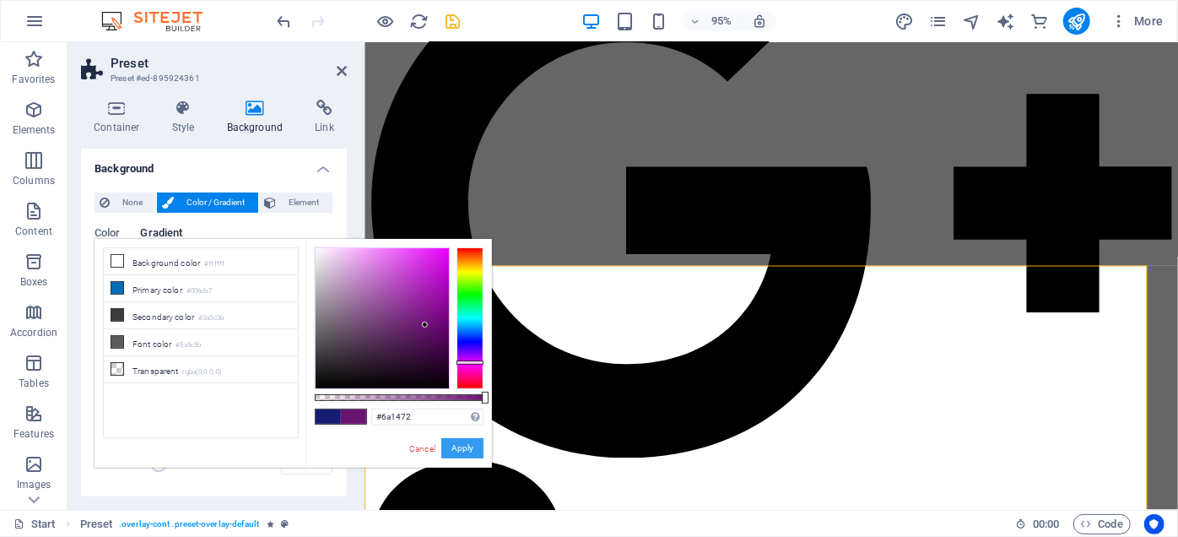
drag, startPoint x: 463, startPoint y: 445, endPoint x: 96, endPoint y: 387, distance: 371.6
click at [463, 445] on button "Apply" at bounding box center [462, 448] width 42 height 20
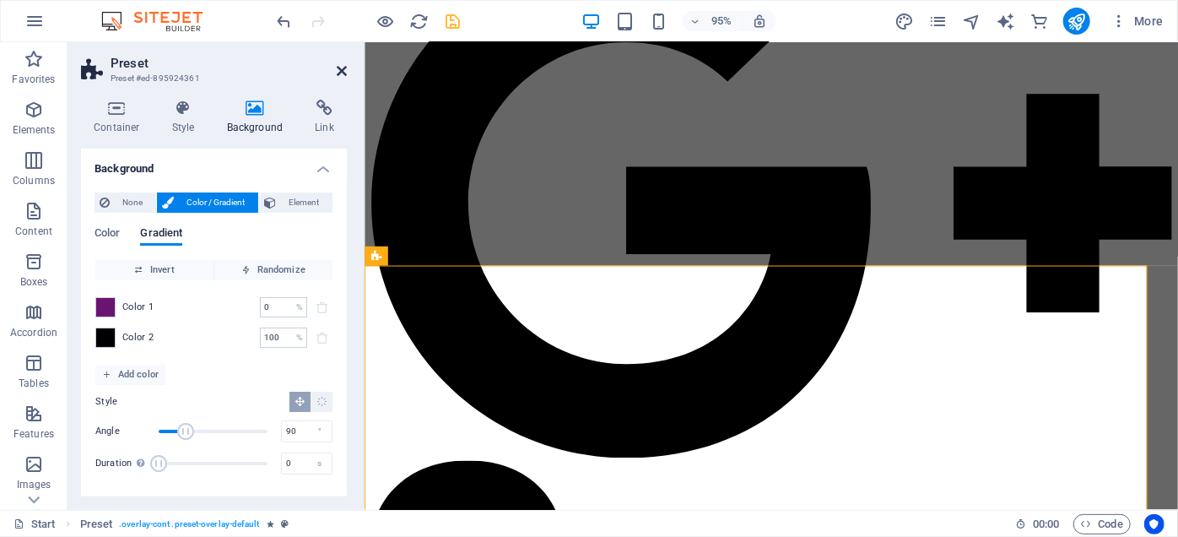
click at [337, 67] on icon at bounding box center [342, 70] width 10 height 13
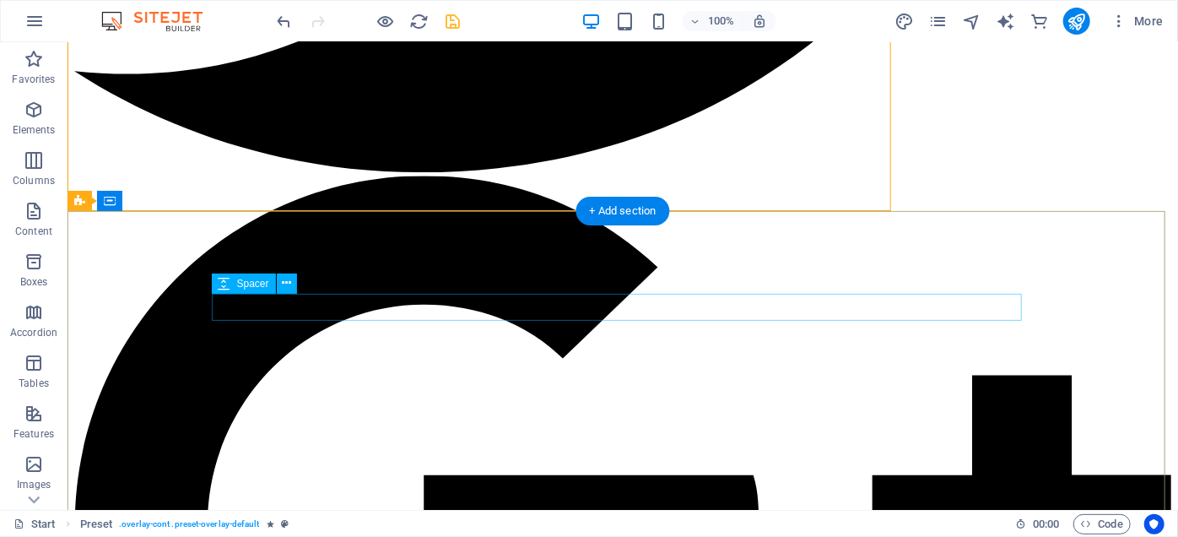
scroll to position [4675, 0]
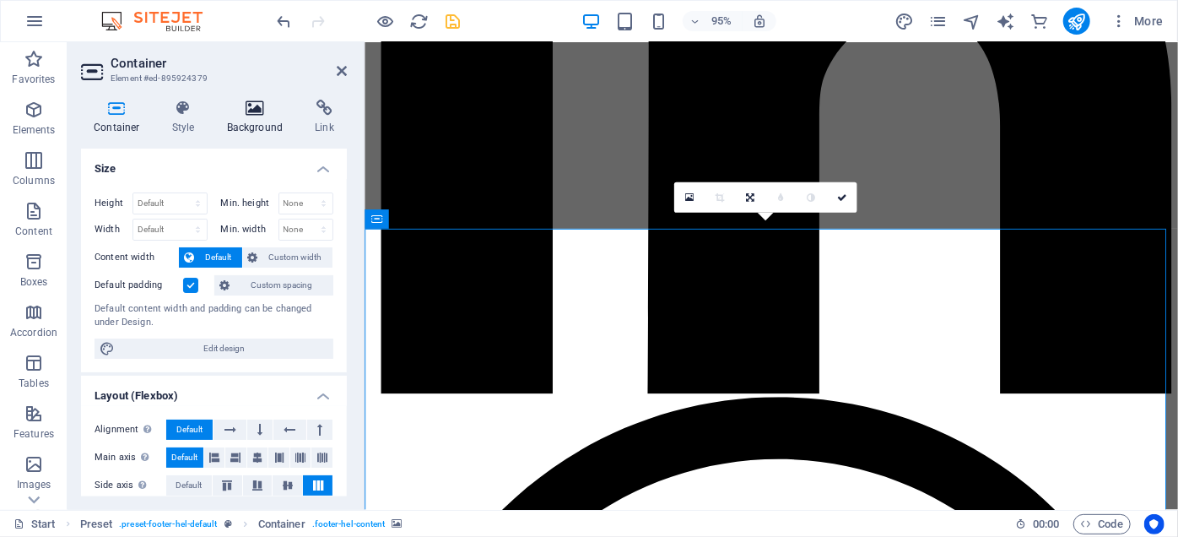
click at [260, 120] on h4 "Background" at bounding box center [258, 117] width 89 height 35
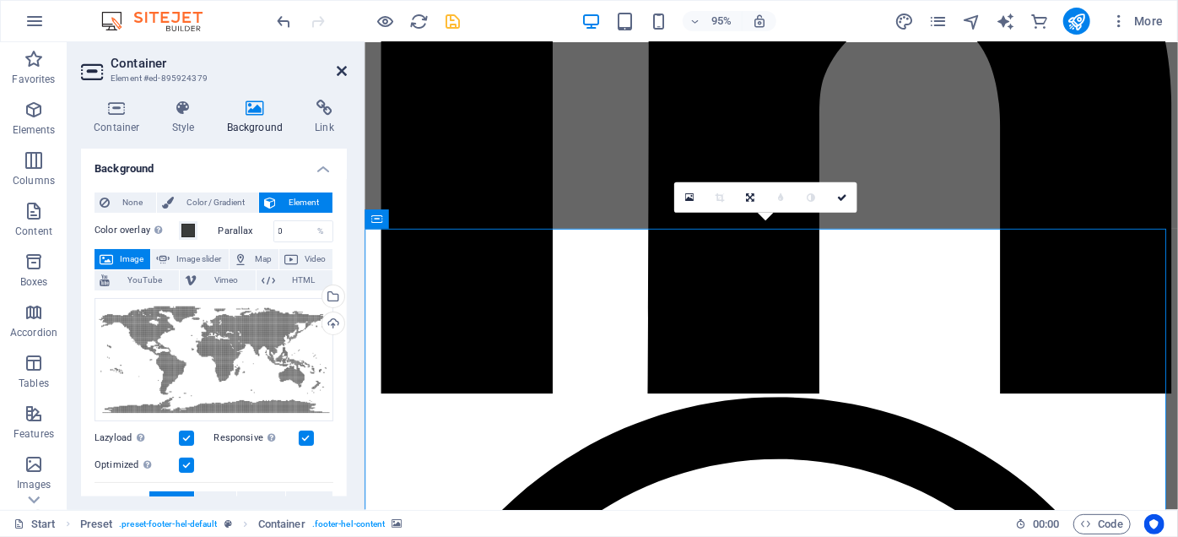
drag, startPoint x: 344, startPoint y: 67, endPoint x: 278, endPoint y: 40, distance: 71.1
click at [343, 67] on icon at bounding box center [342, 70] width 10 height 13
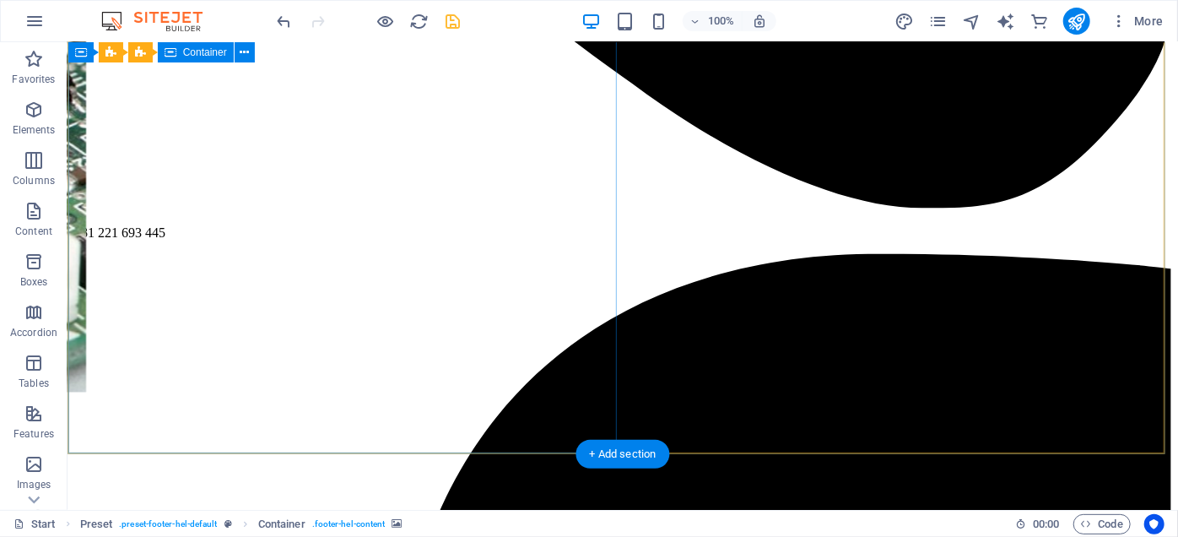
scroll to position [1343, 0]
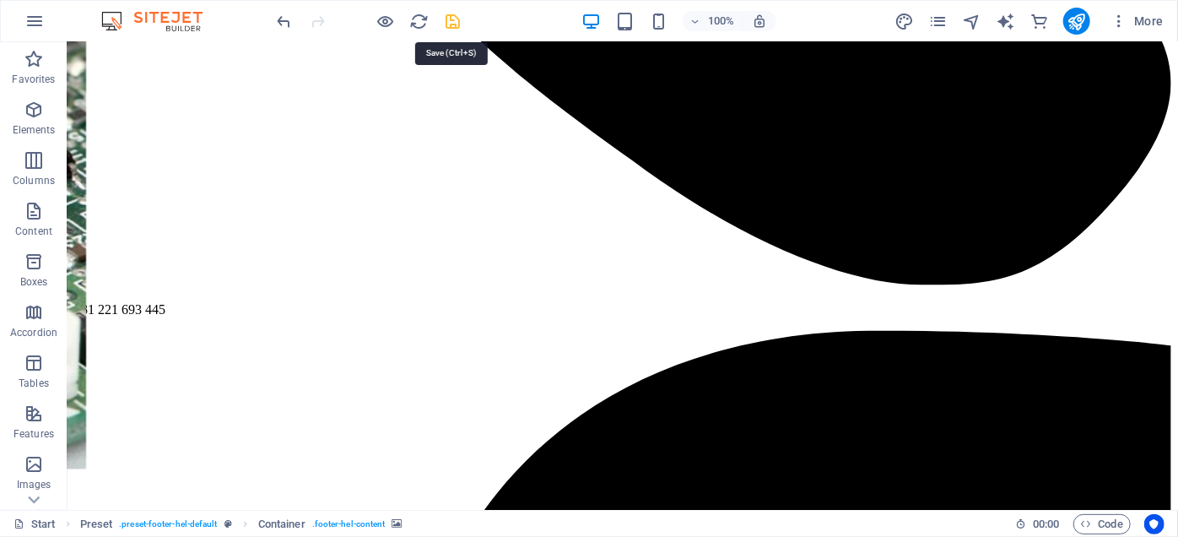
click at [451, 21] on icon "save" at bounding box center [453, 21] width 19 height 19
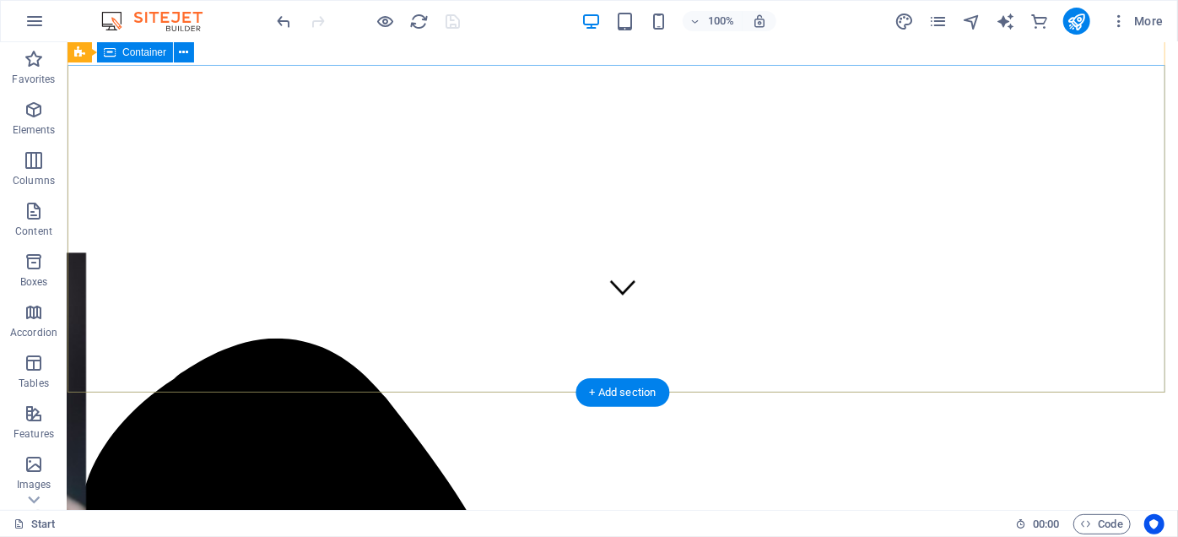
scroll to position [0, 0]
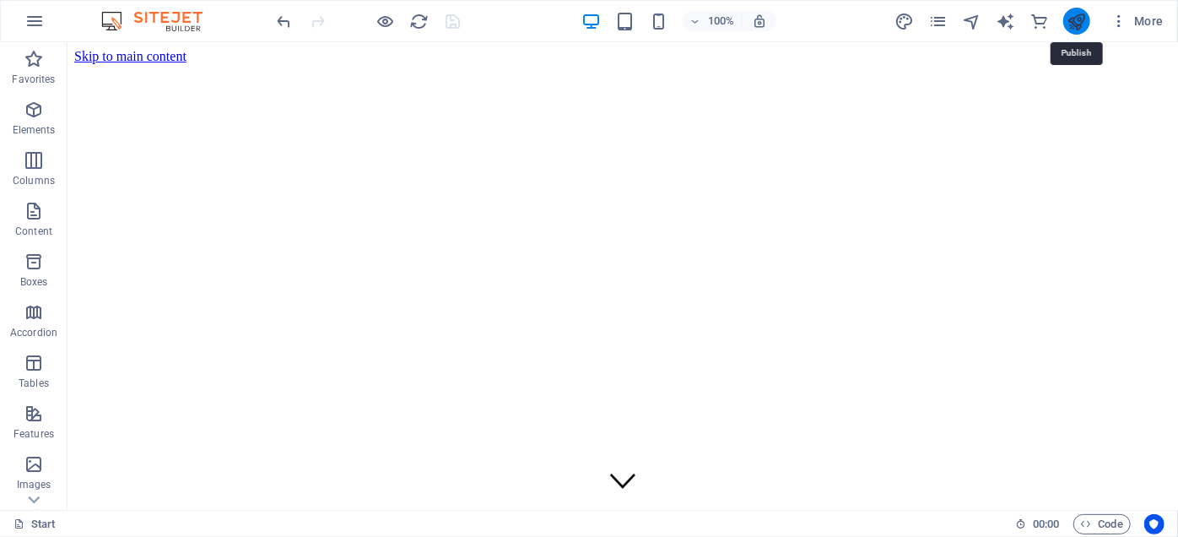
click at [1073, 17] on icon "publish" at bounding box center [1075, 21] width 19 height 19
